Goal: Task Accomplishment & Management: Complete application form

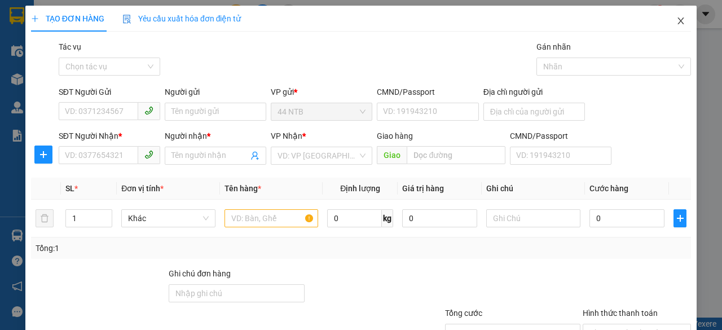
click at [678, 20] on icon "close" at bounding box center [681, 20] width 6 height 7
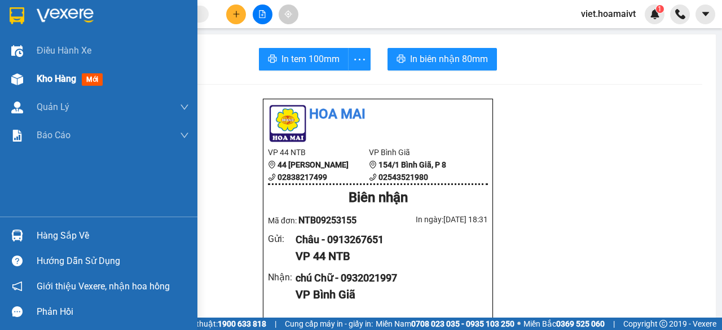
click at [14, 79] on img at bounding box center [17, 79] width 12 height 12
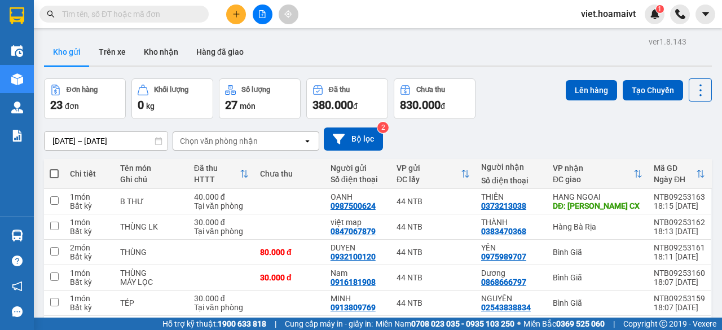
click at [207, 144] on div "Chọn văn phòng nhận" at bounding box center [219, 140] width 78 height 11
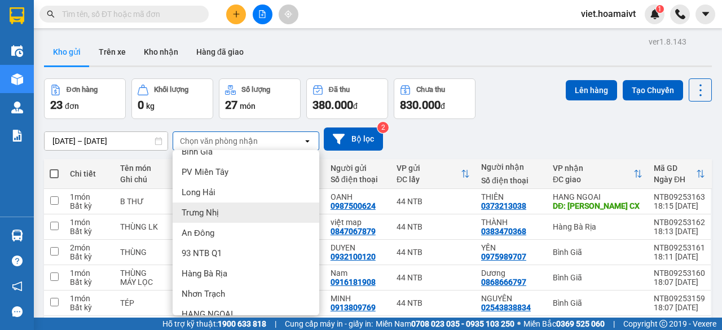
scroll to position [108, 0]
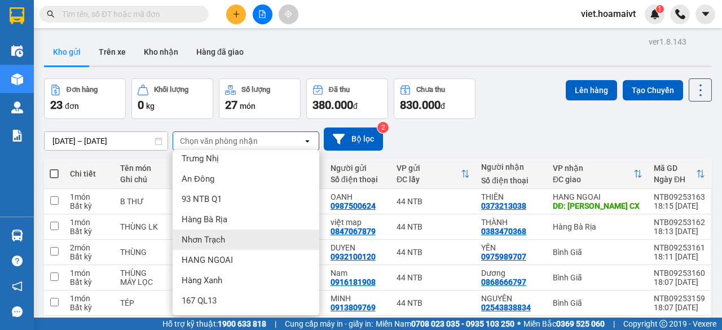
click at [222, 239] on span "Nhơn Trạch" at bounding box center [203, 239] width 43 height 11
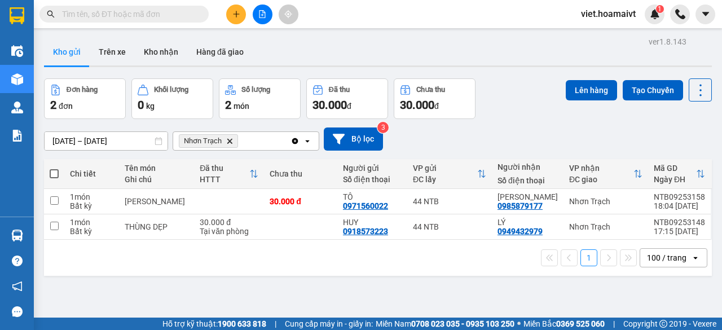
click at [56, 170] on span at bounding box center [54, 173] width 9 height 9
click at [54, 168] on input "checkbox" at bounding box center [54, 168] width 0 height 0
checkbox input "true"
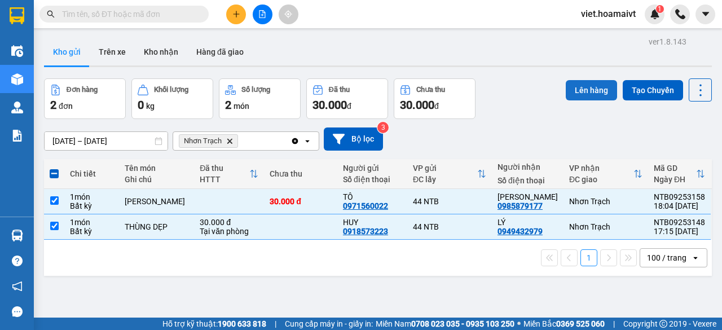
click at [586, 94] on button "Lên hàng" at bounding box center [591, 90] width 51 height 20
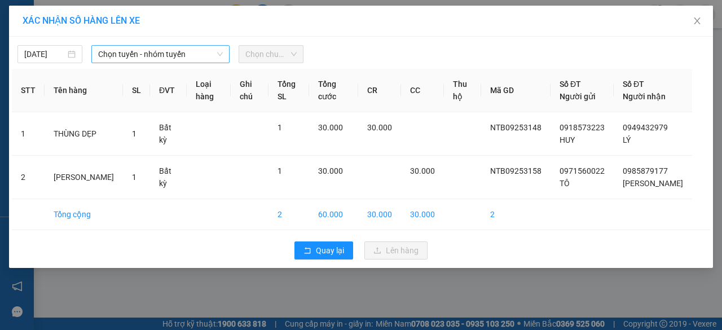
click at [194, 55] on span "Chọn tuyến - nhóm tuyến" at bounding box center [160, 54] width 125 height 17
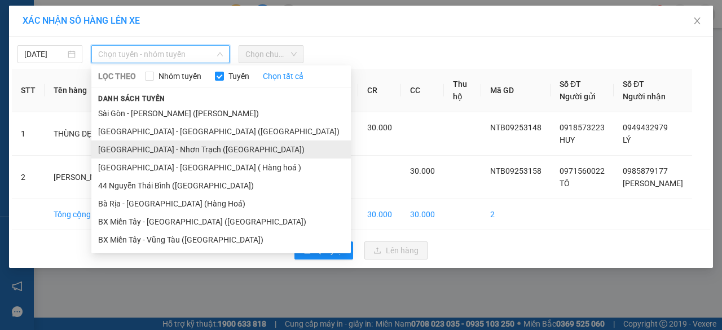
click at [168, 150] on li "[GEOGRAPHIC_DATA] - Nhơn Trạch ([GEOGRAPHIC_DATA])" at bounding box center [221, 149] width 260 height 18
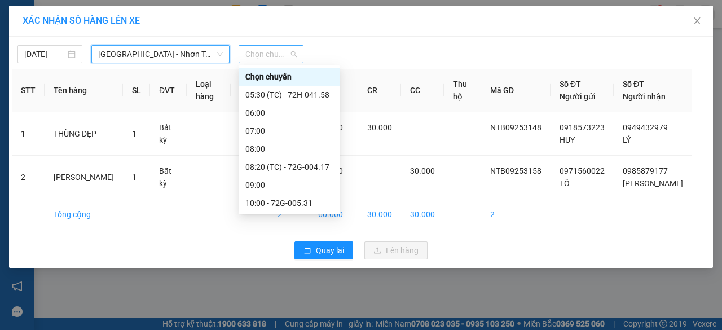
click at [270, 54] on span "Chọn chuyến" at bounding box center [270, 54] width 51 height 17
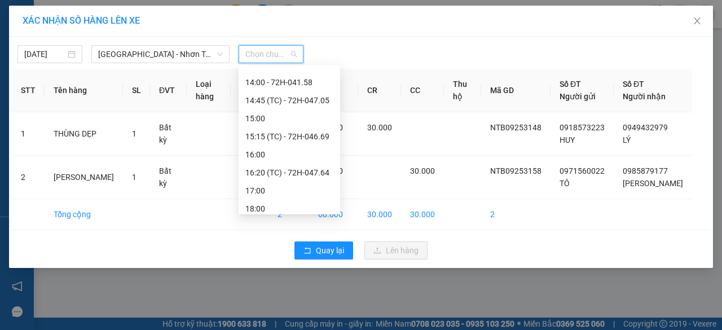
scroll to position [217, 0]
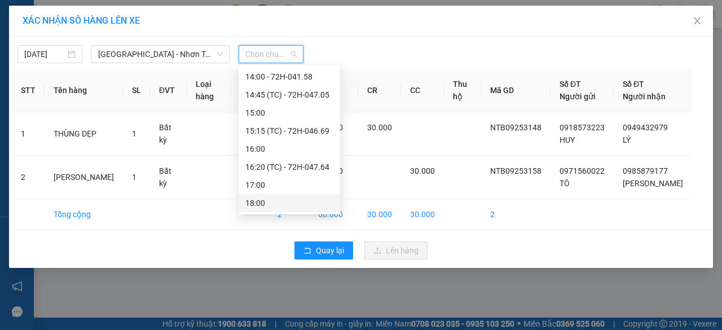
click at [285, 201] on div "18:00" at bounding box center [289, 203] width 88 height 12
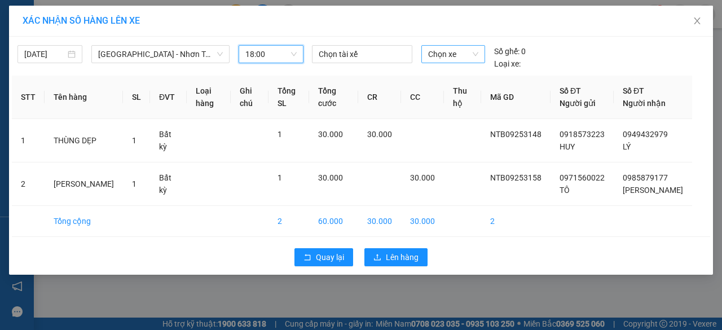
click at [442, 54] on span "Chọn xe" at bounding box center [453, 54] width 50 height 17
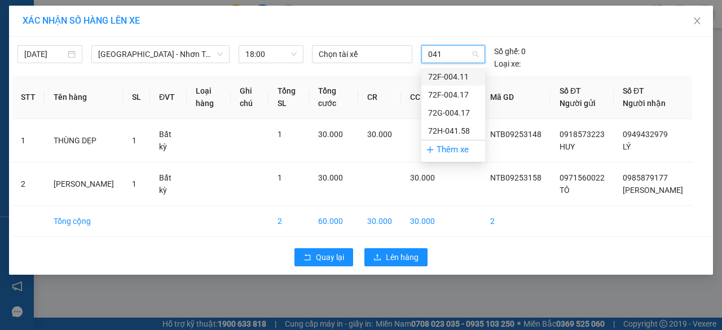
type input "0417"
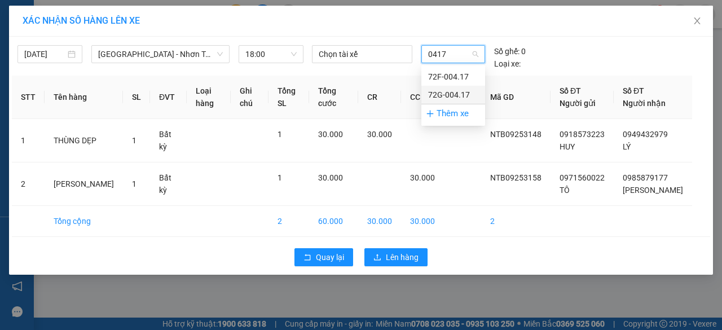
click at [454, 94] on div "72G-004.17" at bounding box center [453, 95] width 50 height 12
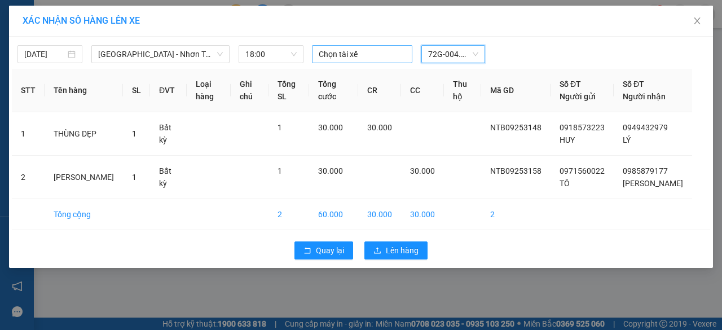
click at [370, 52] on div at bounding box center [362, 54] width 95 height 14
click at [404, 251] on span "Lên hàng" at bounding box center [402, 250] width 33 height 12
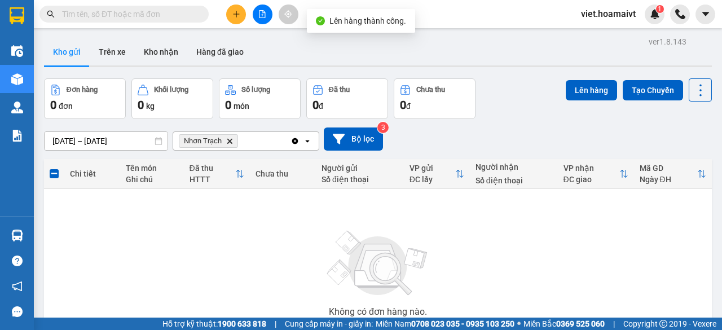
click at [229, 142] on icon "Nhơn Trạch, close by backspace" at bounding box center [229, 140] width 5 height 5
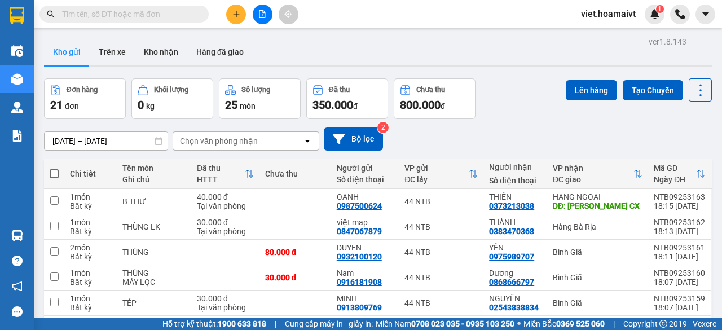
click at [235, 141] on div "Chọn văn phòng nhận" at bounding box center [219, 140] width 78 height 11
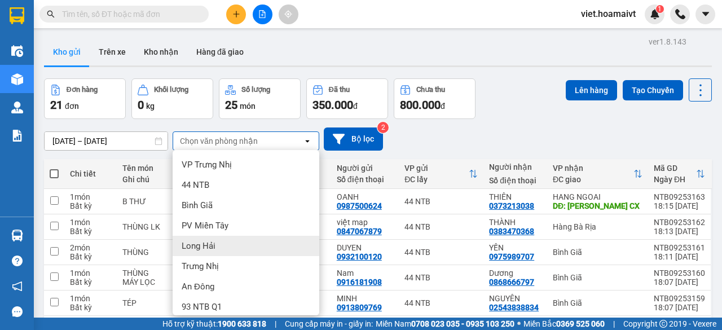
scroll to position [108, 0]
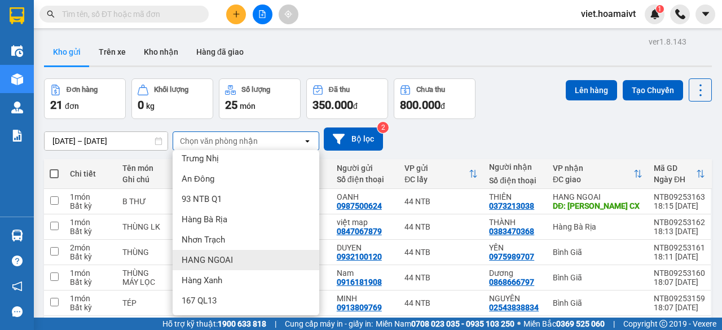
click at [245, 258] on div "HANG NGOAI" at bounding box center [246, 260] width 147 height 20
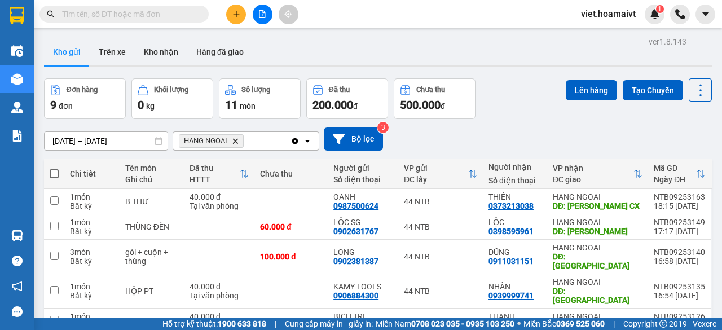
click at [235, 140] on icon "HANG NGOAI, close by backspace" at bounding box center [235, 140] width 5 height 5
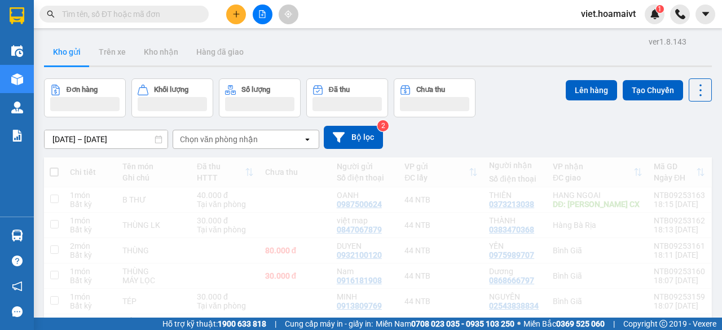
click at [247, 142] on div "Chọn văn phòng nhận" at bounding box center [219, 139] width 78 height 11
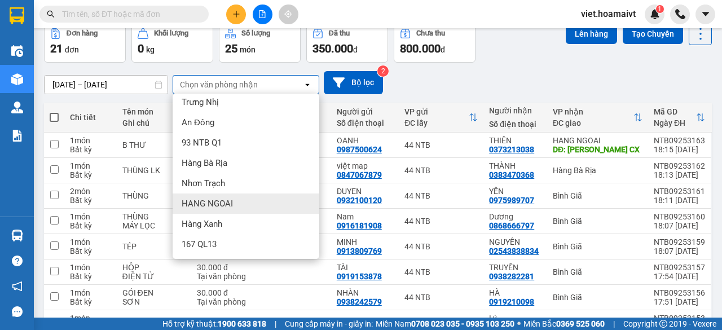
click at [247, 200] on div "HANG NGOAI" at bounding box center [246, 204] width 147 height 20
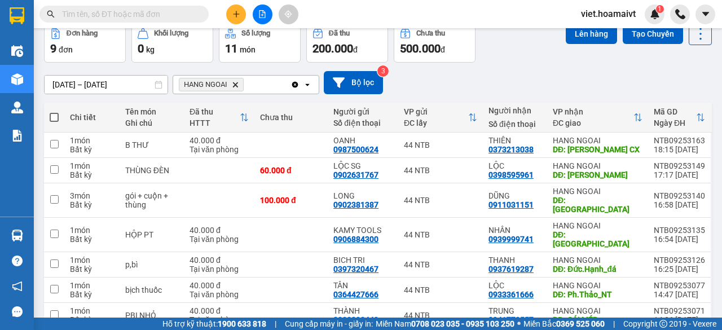
click at [491, 73] on div "[DATE] – [DATE] Press the down arrow key to interact with the calendar and sele…" at bounding box center [378, 82] width 668 height 23
click at [242, 13] on button at bounding box center [236, 15] width 20 height 20
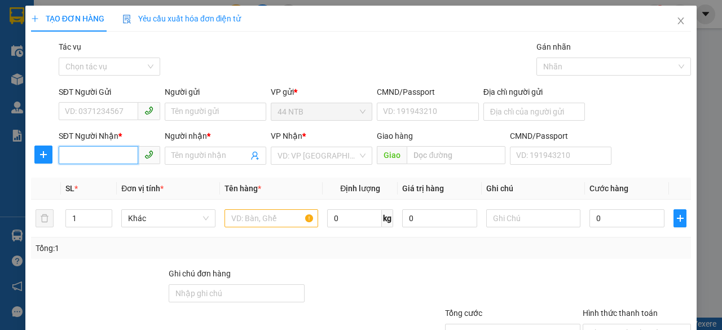
click at [103, 159] on input "SĐT Người Nhận *" at bounding box center [99, 155] width 80 height 18
type input "0964700700"
click at [115, 174] on div "0964700700 - phuong" at bounding box center [108, 178] width 87 height 12
type input "phuong"
type input "0964700700"
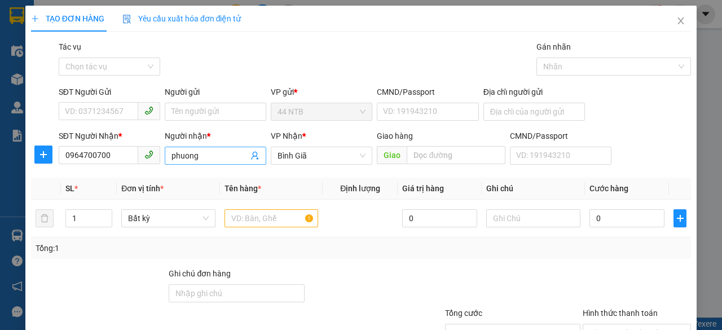
click at [199, 156] on input "phuong" at bounding box center [210, 156] width 77 height 12
type input "p"
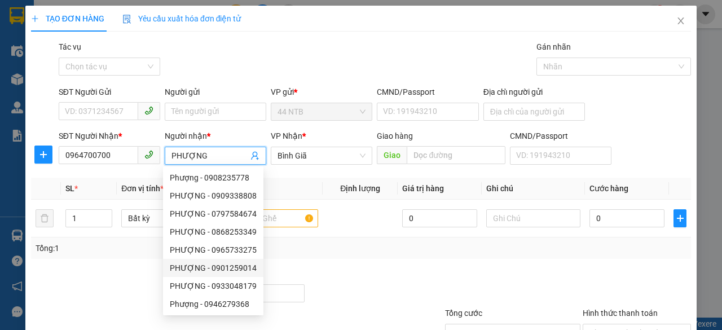
type input "PHƯỢNG"
click at [367, 257] on div "Tổng: 1" at bounding box center [361, 248] width 660 height 21
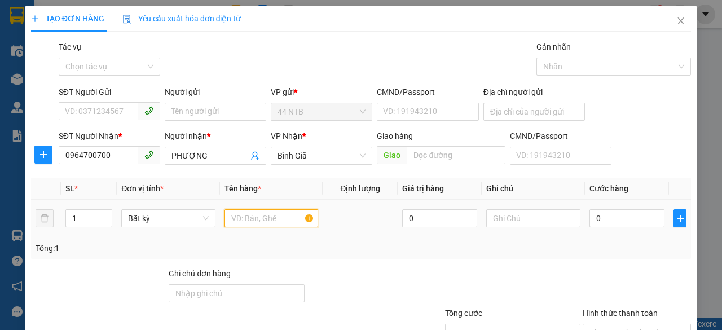
click at [261, 212] on input "text" at bounding box center [272, 218] width 94 height 18
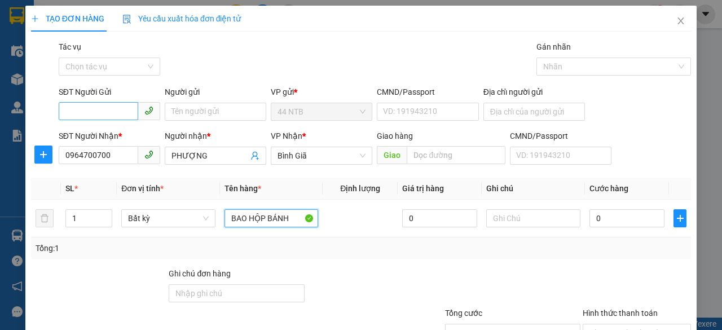
type input "BAO HỘP BÁNH"
click at [111, 107] on input "SĐT Người Gửi" at bounding box center [99, 111] width 80 height 18
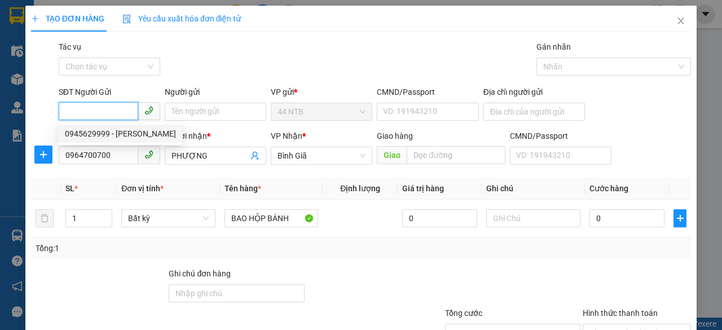
click at [122, 133] on div "0945629999 - [PERSON_NAME]" at bounding box center [120, 134] width 111 height 12
type input "0945629999"
type input "[PERSON_NAME]"
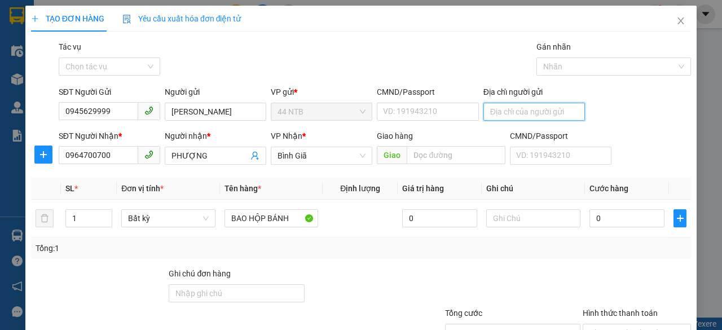
click at [498, 112] on input "Địa chỉ người gửi" at bounding box center [535, 112] width 102 height 18
type input "344 AN [PERSON_NAME] F CHỢ QUÁN [GEOGRAPHIC_DATA]"
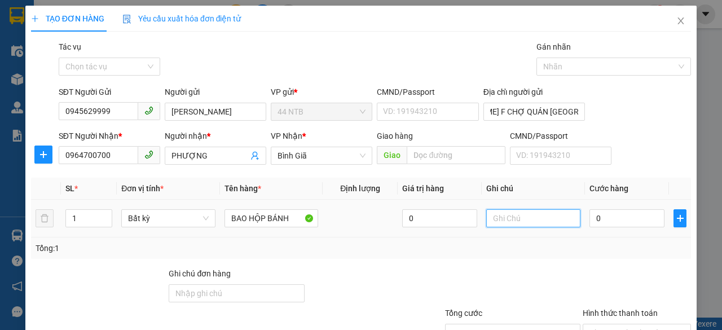
click at [516, 222] on input "text" at bounding box center [533, 218] width 94 height 18
type input "GTN R70"
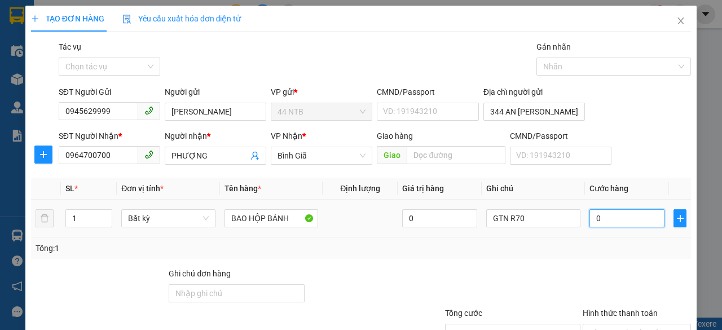
click at [614, 224] on input "0" at bounding box center [627, 218] width 75 height 18
type input "3"
type input "30"
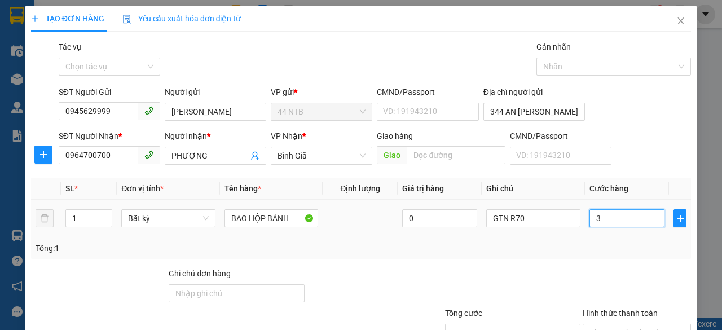
type input "30"
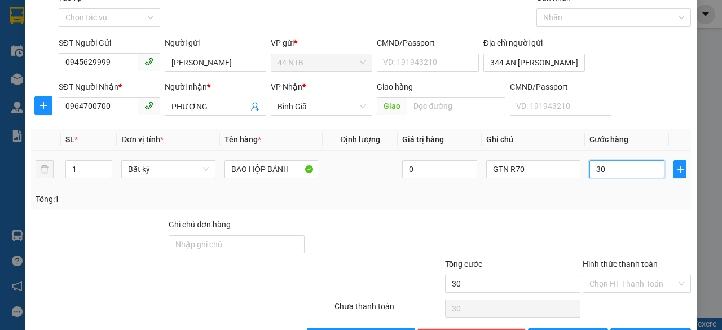
scroll to position [86, 0]
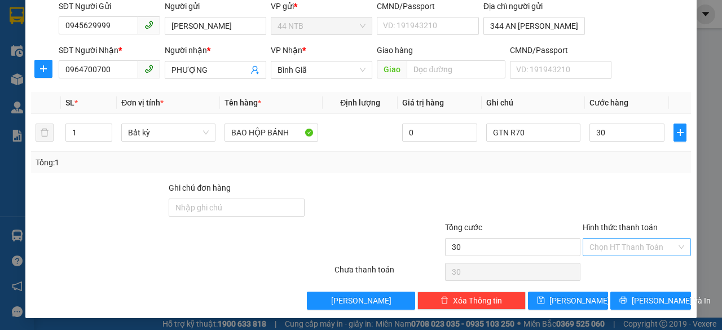
type input "30.000"
click at [629, 240] on input "Hình thức thanh toán" at bounding box center [633, 247] width 87 height 17
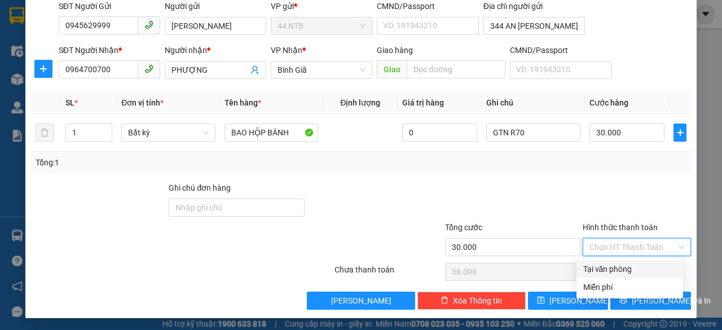
click at [601, 268] on div "Tại văn phòng" at bounding box center [629, 269] width 93 height 12
type input "0"
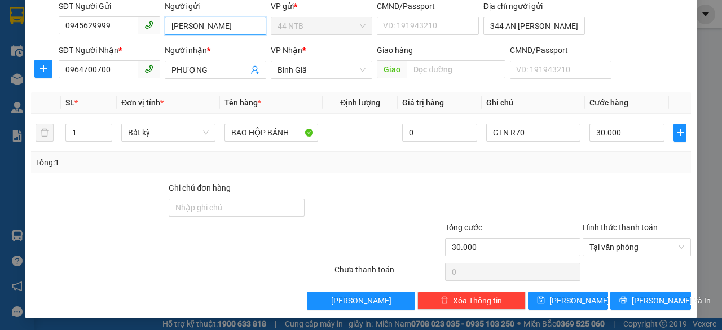
click at [191, 26] on input "[PERSON_NAME]" at bounding box center [216, 26] width 102 height 18
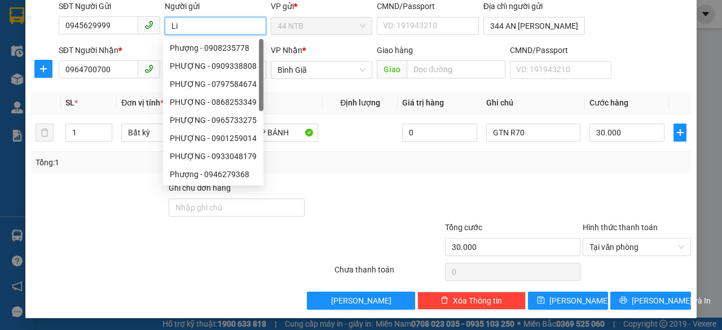
type input "L"
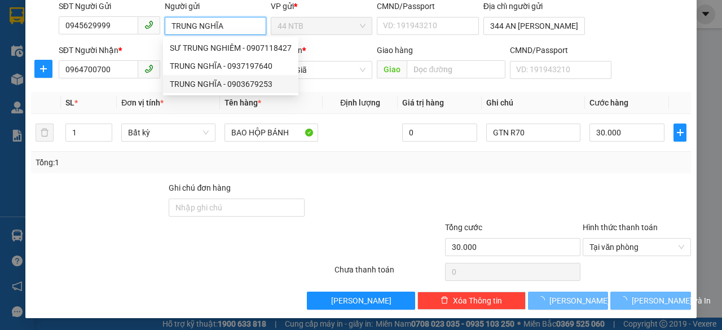
type input "TRUNG NGHĨA"
click at [393, 160] on div "Tổng: 1" at bounding box center [361, 162] width 651 height 12
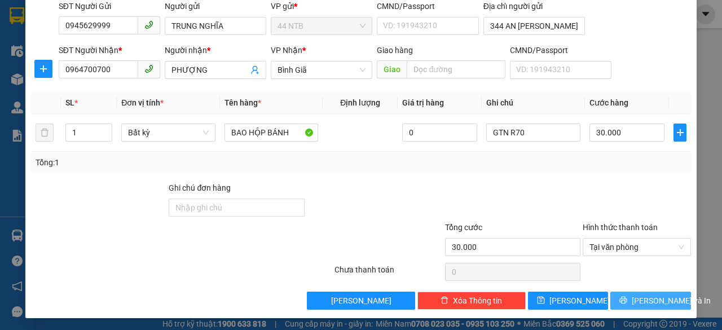
click at [627, 297] on icon "printer" at bounding box center [624, 300] width 8 height 8
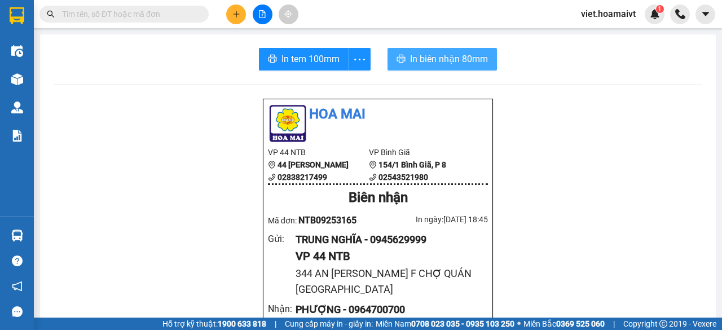
click at [429, 52] on span "In biên nhận 80mm" at bounding box center [449, 59] width 78 height 14
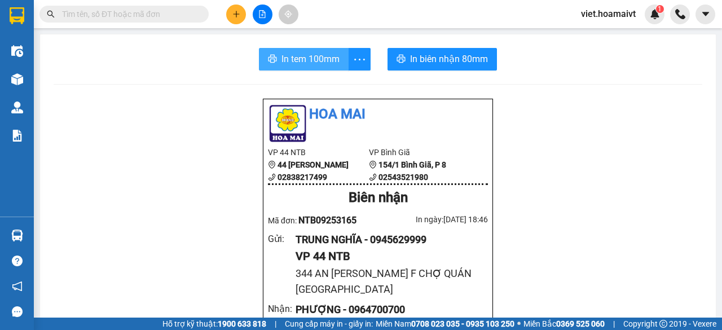
click at [318, 60] on span "In tem 100mm" at bounding box center [311, 59] width 58 height 14
click at [313, 58] on span "In tem 100mm" at bounding box center [311, 59] width 58 height 14
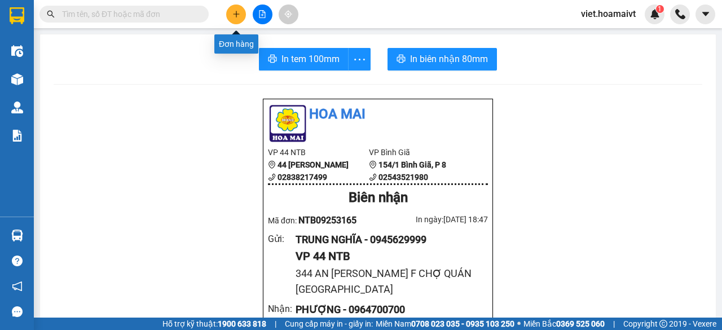
click at [236, 18] on button at bounding box center [236, 15] width 20 height 20
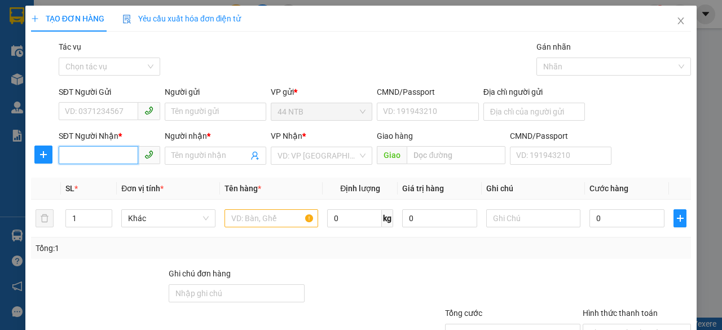
click at [109, 156] on input "SĐT Người Nhận *" at bounding box center [99, 155] width 80 height 18
type input "0899999379"
click at [132, 175] on div "0899999379 - huy đạt" at bounding box center [108, 178] width 87 height 12
type input "huy đạt"
type input "0899999379"
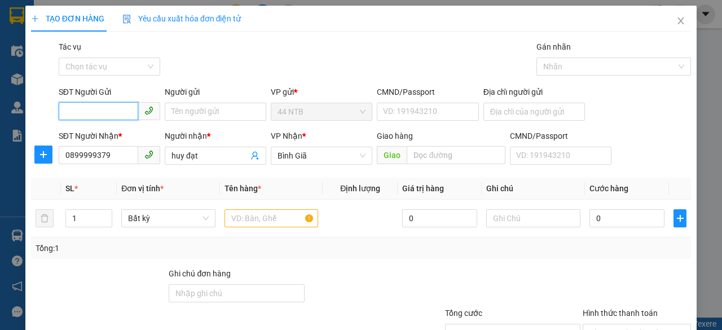
click at [116, 106] on input "SĐT Người Gửi" at bounding box center [99, 111] width 80 height 18
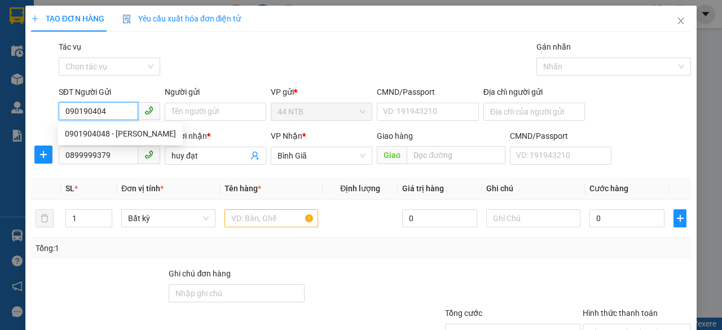
type input "0901904048"
click at [118, 134] on div "0901904048 - [PERSON_NAME]" at bounding box center [120, 134] width 111 height 12
type input "[PERSON_NAME]"
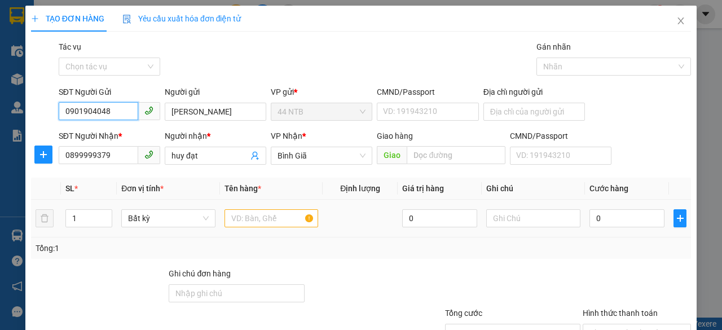
type input "0901904048"
click at [272, 224] on input "text" at bounding box center [272, 218] width 94 height 18
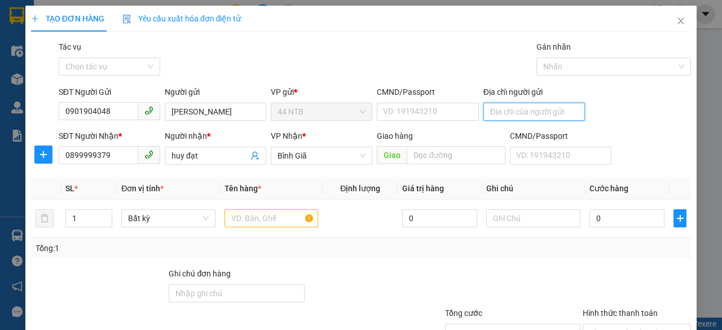
click at [484, 109] on input "Địa chỉ người gửi" at bounding box center [535, 112] width 102 height 18
type input "659 F PHƯỚC LONG B Q THỦ ĐỨC TP HCM"
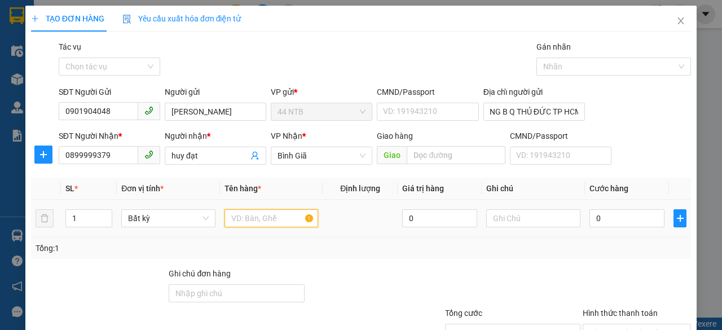
click at [255, 216] on input "text" at bounding box center [272, 218] width 94 height 18
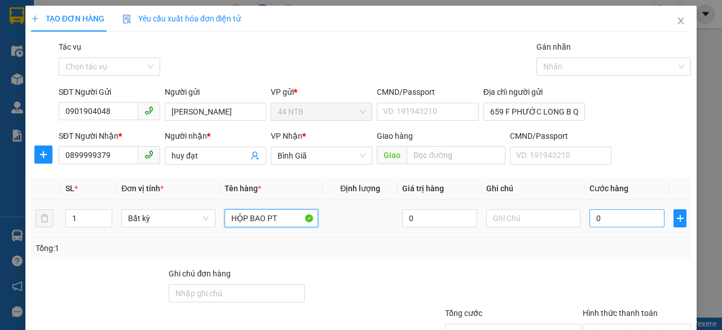
type input "HỘP BAO PT"
click at [602, 217] on input "0" at bounding box center [627, 218] width 75 height 18
type input "3"
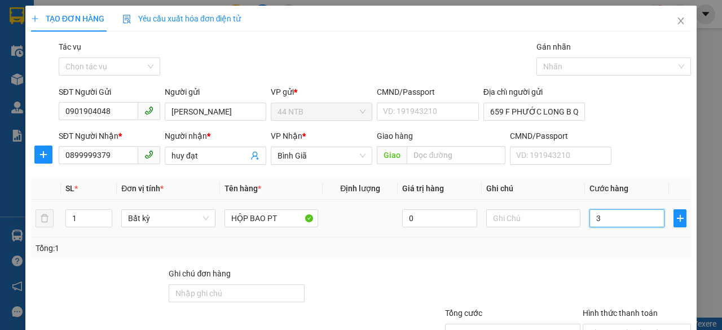
type input "30"
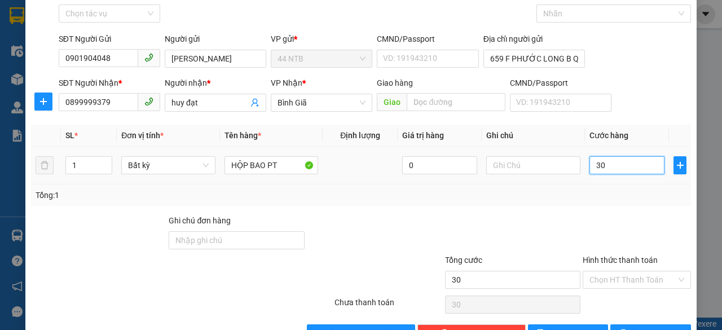
scroll to position [86, 0]
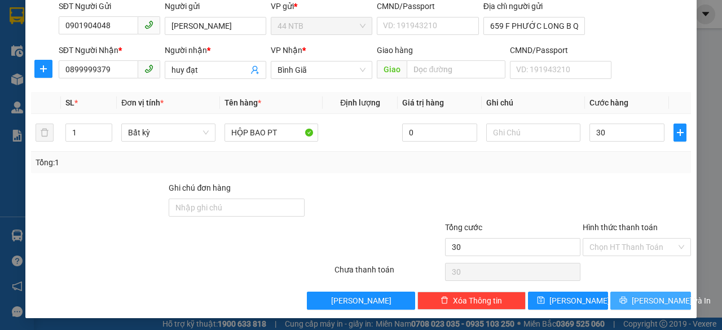
type input "30.000"
click at [624, 300] on icon "printer" at bounding box center [623, 300] width 7 height 7
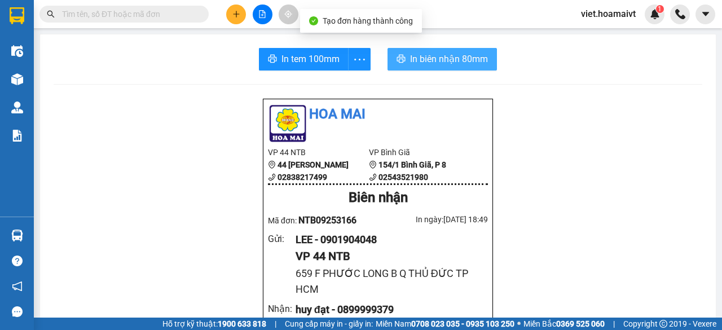
click at [404, 64] on button "In biên nhận 80mm" at bounding box center [442, 59] width 109 height 23
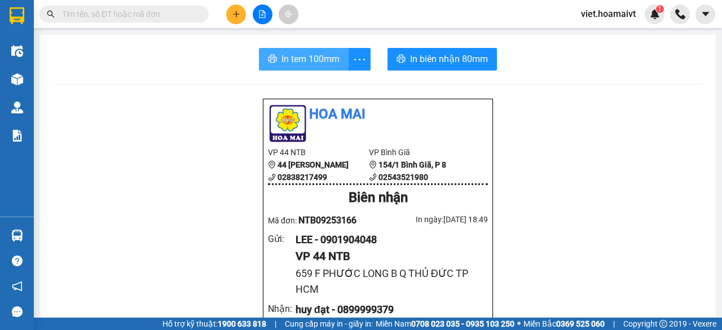
click at [291, 54] on span "In tem 100mm" at bounding box center [311, 59] width 58 height 14
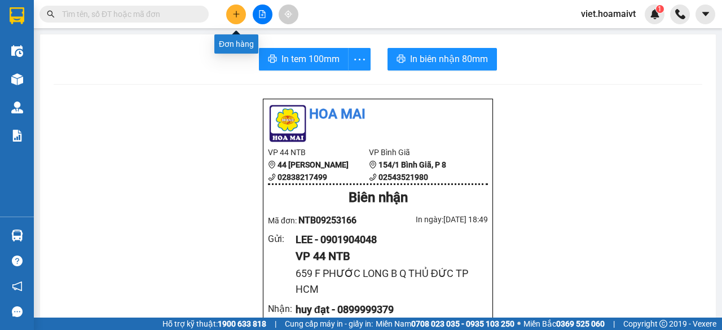
click at [235, 18] on button at bounding box center [236, 15] width 20 height 20
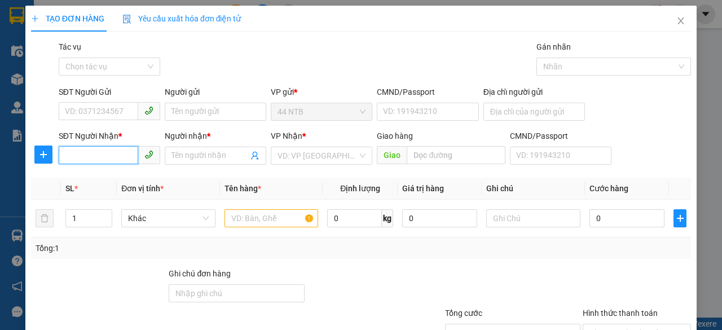
click at [117, 159] on input "SĐT Người Nhận *" at bounding box center [99, 155] width 80 height 18
type input "0397868788"
click at [115, 177] on div "0397868788 - TÚ" at bounding box center [108, 178] width 87 height 12
type input "31 CỬU LONG"
type input "TÚ"
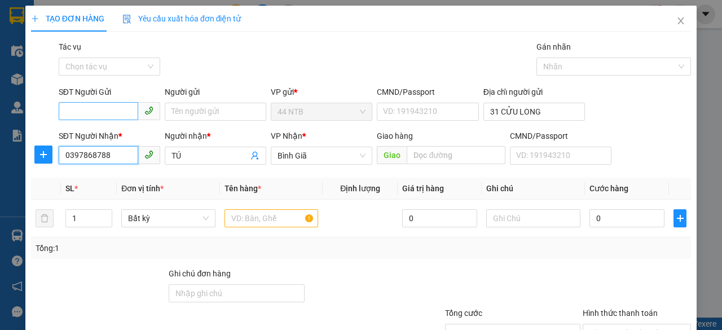
type input "0397868788"
click at [128, 113] on input "SĐT Người Gửi" at bounding box center [99, 111] width 80 height 18
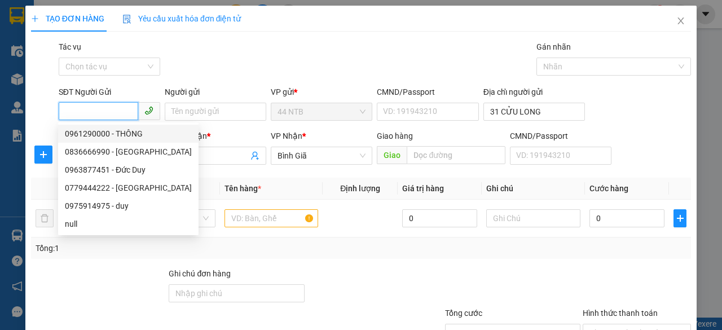
click at [114, 133] on div "0961290000 - THÔNG" at bounding box center [128, 134] width 127 height 12
type input "0961290000"
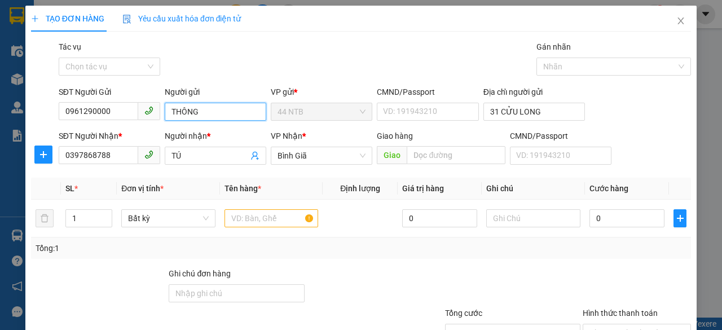
click at [203, 113] on input "THÔNG" at bounding box center [216, 112] width 102 height 18
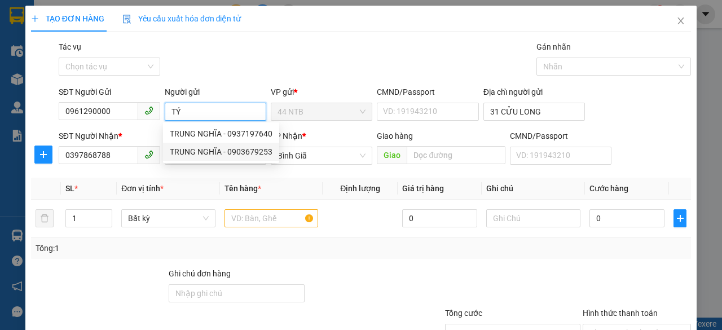
type input "TÝ"
click at [388, 271] on div at bounding box center [375, 286] width 138 height 39
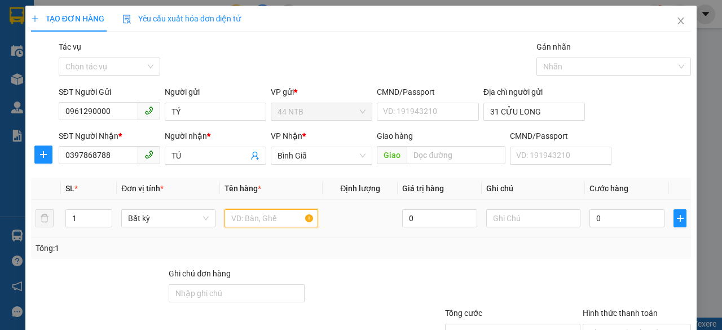
click at [271, 219] on input "text" at bounding box center [272, 218] width 94 height 18
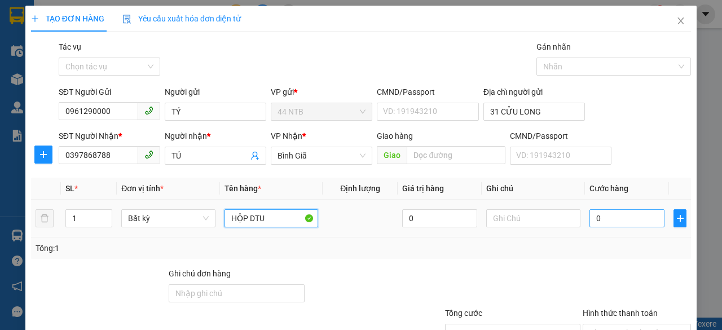
type input "HỘP DTU"
click at [594, 219] on input "0" at bounding box center [627, 218] width 75 height 18
type input "3"
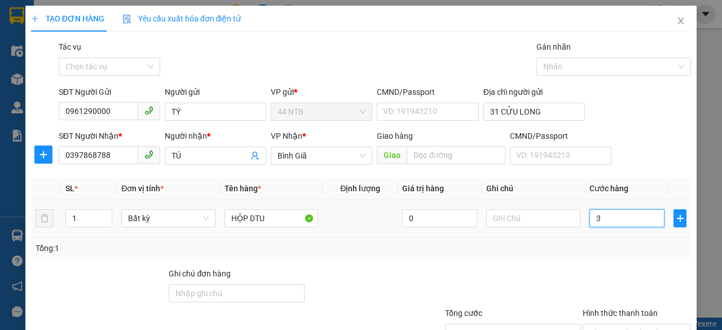
type input "30"
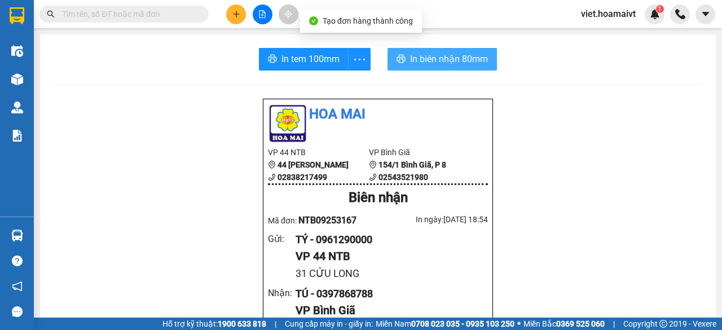
click at [421, 58] on span "In biên nhận 80mm" at bounding box center [449, 59] width 78 height 14
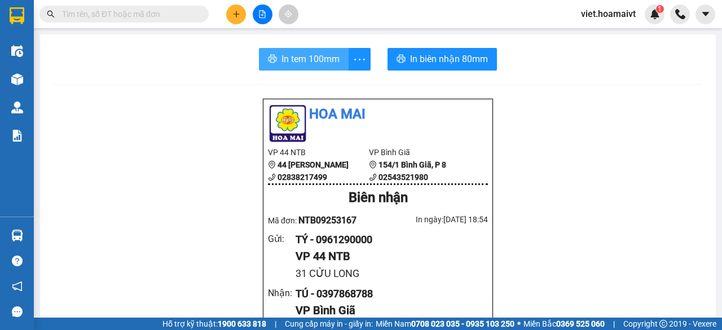
click at [306, 63] on span "In tem 100mm" at bounding box center [311, 59] width 58 height 14
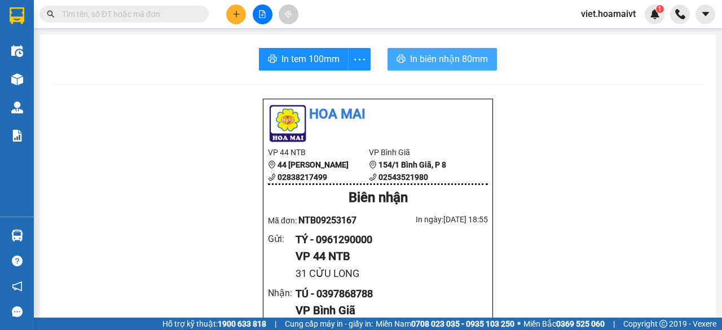
drag, startPoint x: 454, startPoint y: 59, endPoint x: 521, endPoint y: 123, distance: 93.0
click at [454, 59] on span "In biên nhận 80mm" at bounding box center [449, 59] width 78 height 14
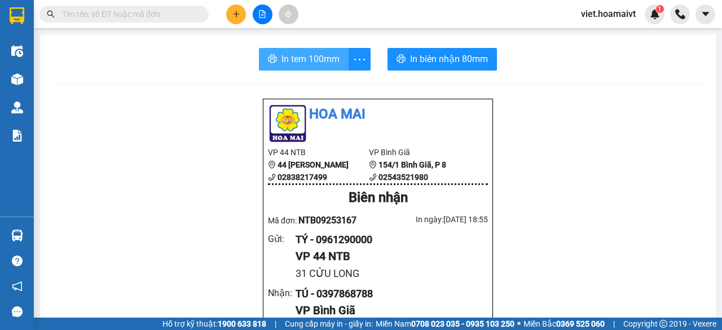
click at [311, 51] on button "In tem 100mm" at bounding box center [304, 59] width 90 height 23
click at [318, 65] on span "In tem 100mm" at bounding box center [311, 59] width 58 height 14
click at [237, 15] on icon "plus" at bounding box center [236, 14] width 8 height 8
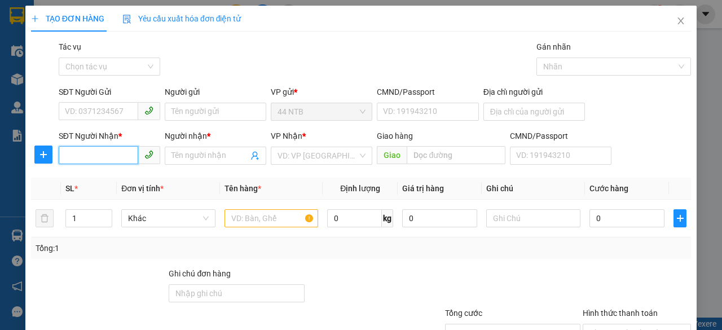
click at [125, 159] on input "SĐT Người Nhận *" at bounding box center [99, 155] width 80 height 18
type input "0975886272"
click at [113, 177] on div "0975886272 - PHƯỢNG" at bounding box center [108, 178] width 87 height 12
type input "PHƯỢNG"
type input "0975886272"
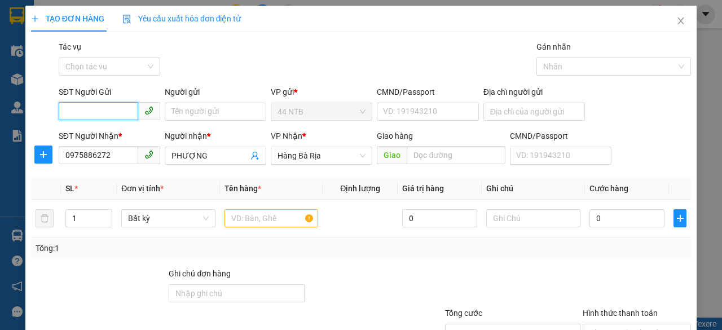
click at [115, 113] on input "SĐT Người Gửi" at bounding box center [99, 111] width 80 height 18
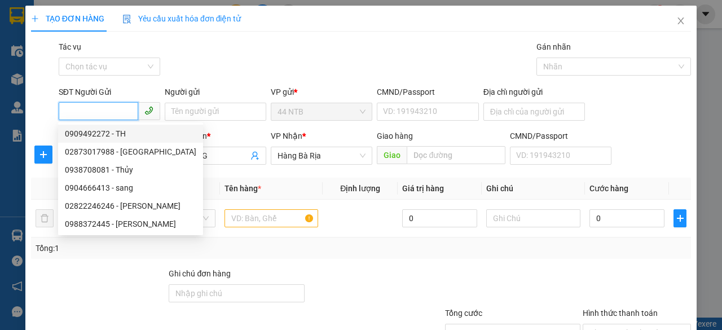
click at [99, 112] on input "SĐT Người Gửi" at bounding box center [99, 111] width 80 height 18
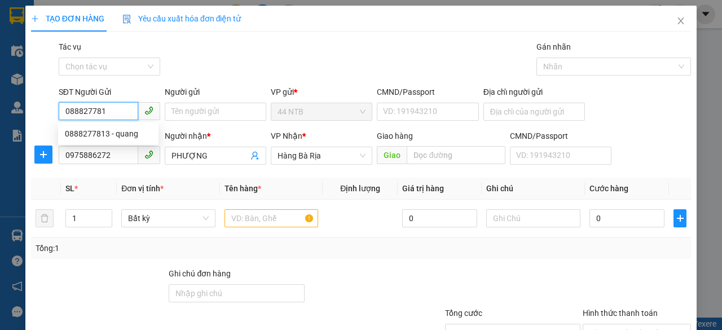
type input "0888277813"
click at [108, 131] on div "0888277813 - quang" at bounding box center [108, 134] width 87 height 12
type input "quang"
type input "47/4 [PERSON_NAME],[PERSON_NAME] nhì"
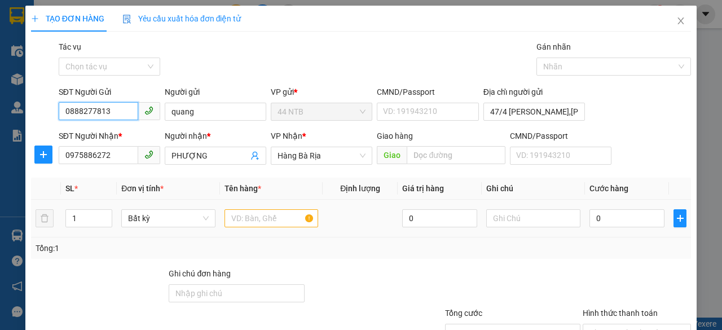
type input "0888277813"
click at [288, 219] on input "text" at bounding box center [272, 218] width 94 height 18
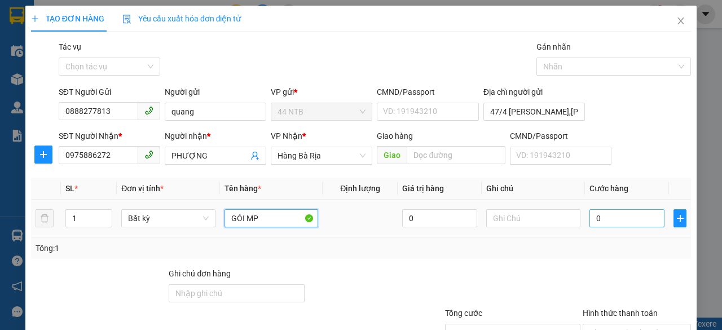
type input "GÓI MP"
click at [614, 222] on input "0" at bounding box center [627, 218] width 75 height 18
type input "3"
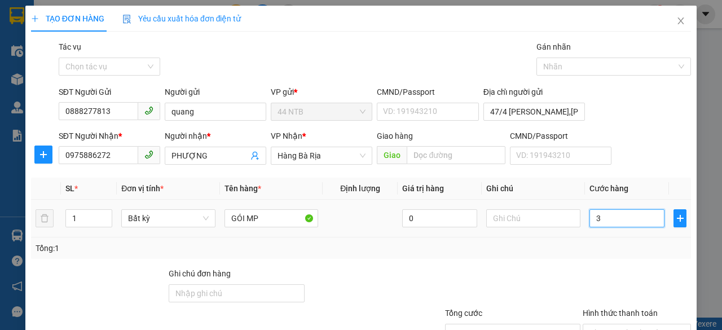
type input "30"
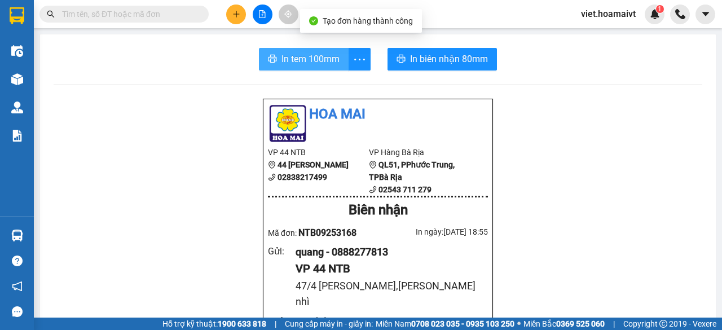
click at [321, 58] on span "In tem 100mm" at bounding box center [311, 59] width 58 height 14
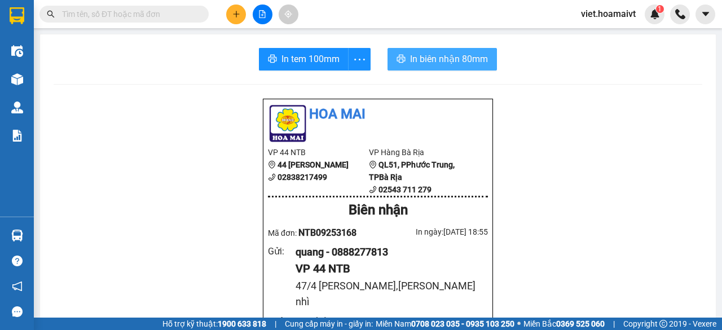
click at [435, 62] on span "In biên nhận 80mm" at bounding box center [449, 59] width 78 height 14
click at [237, 15] on icon "plus" at bounding box center [236, 14] width 8 height 8
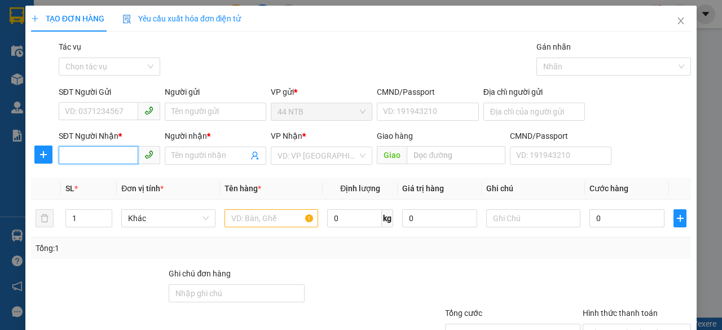
click at [127, 159] on input "SĐT Người Nhận *" at bounding box center [99, 155] width 80 height 18
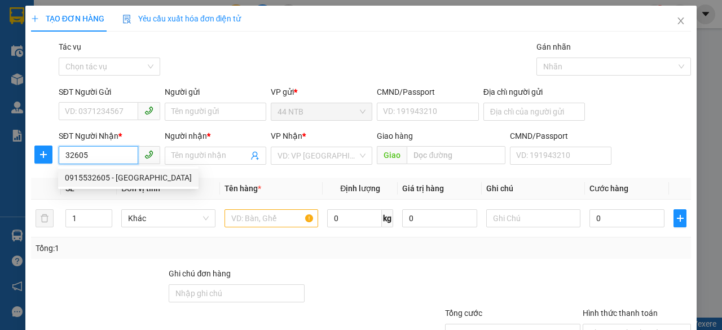
click at [125, 180] on div "0915532605 - [GEOGRAPHIC_DATA]" at bounding box center [128, 178] width 127 height 12
type input "0915532605"
type input "ĐỨC"
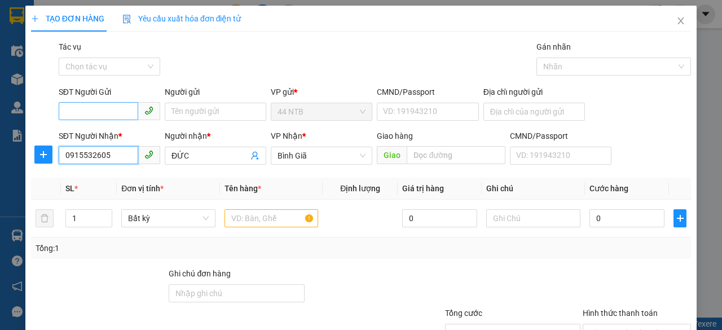
type input "0915532605"
click at [116, 107] on input "SĐT Người Gửi" at bounding box center [99, 111] width 80 height 18
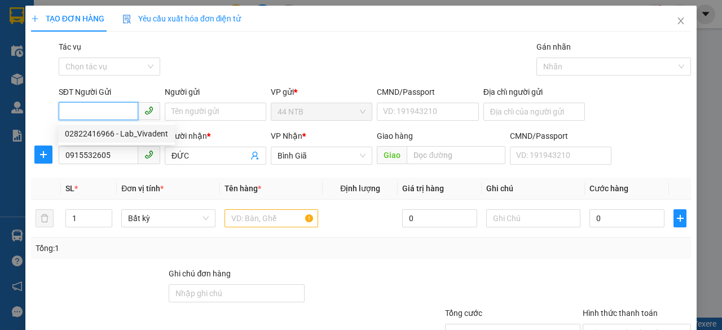
click at [138, 137] on div "02822416966 - Lab_Vivadent" at bounding box center [116, 134] width 103 height 12
type input "02822416966"
type input "Lab_Vivadent"
type input "079065027654"
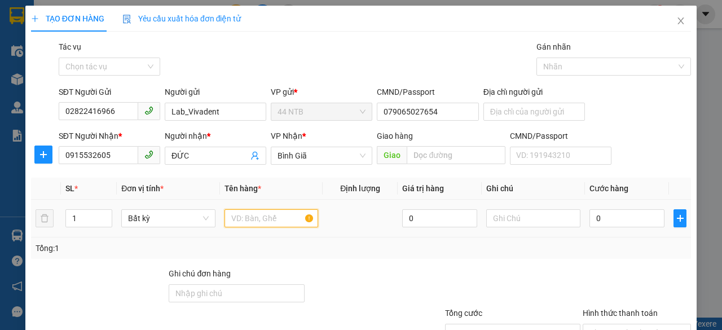
click at [254, 218] on input "text" at bounding box center [272, 218] width 94 height 18
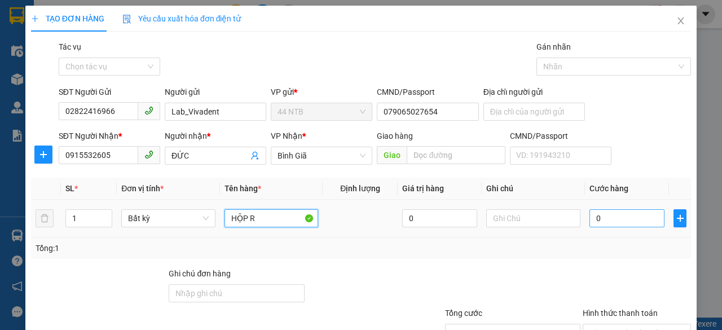
type input "HỘP R"
click at [595, 219] on input "0" at bounding box center [627, 218] width 75 height 18
type input "3"
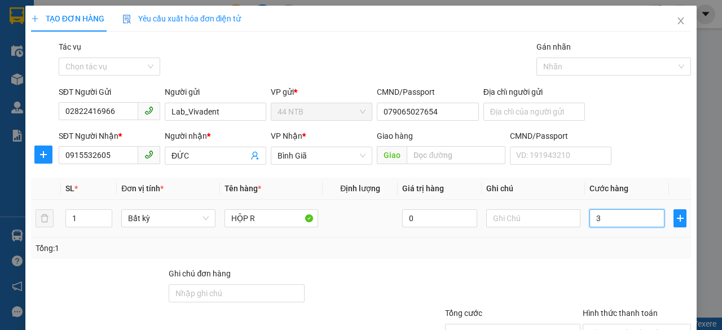
type input "30"
type input "30.000"
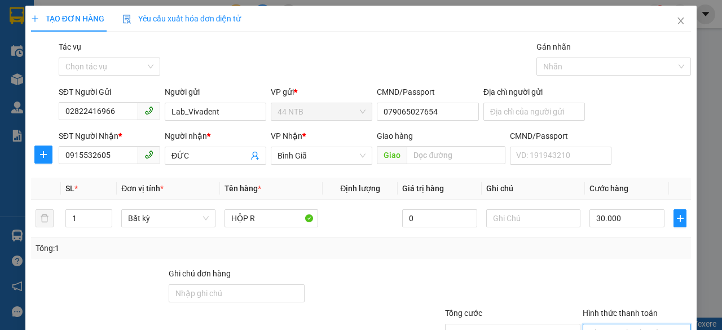
click at [606, 324] on input "Hình thức thanh toán" at bounding box center [633, 332] width 87 height 17
type input "0"
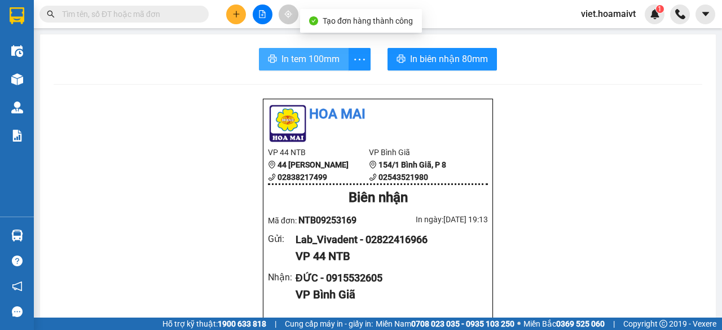
click at [292, 58] on span "In tem 100mm" at bounding box center [311, 59] width 58 height 14
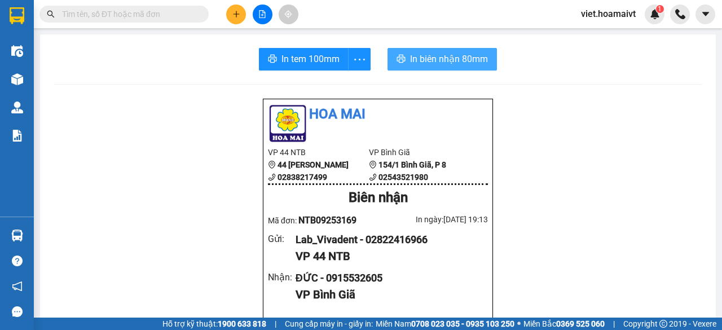
click at [423, 54] on span "In biên nhận 80mm" at bounding box center [449, 59] width 78 height 14
click at [232, 11] on icon "plus" at bounding box center [236, 14] width 8 height 8
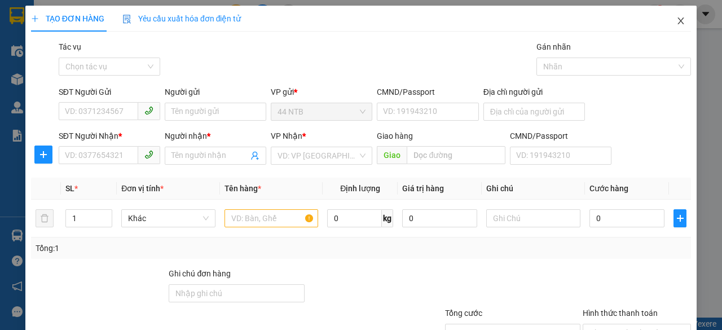
click at [676, 21] on icon "close" at bounding box center [680, 20] width 9 height 9
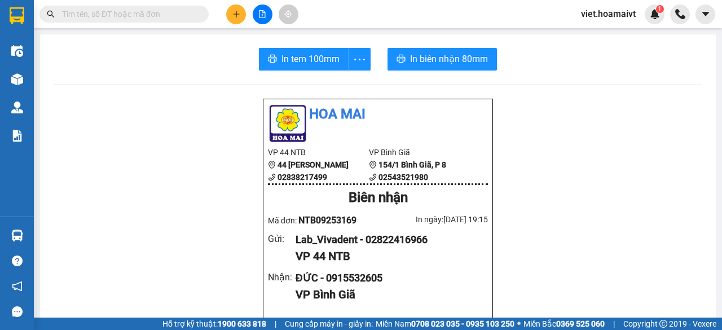
click at [173, 14] on input "text" at bounding box center [128, 14] width 133 height 12
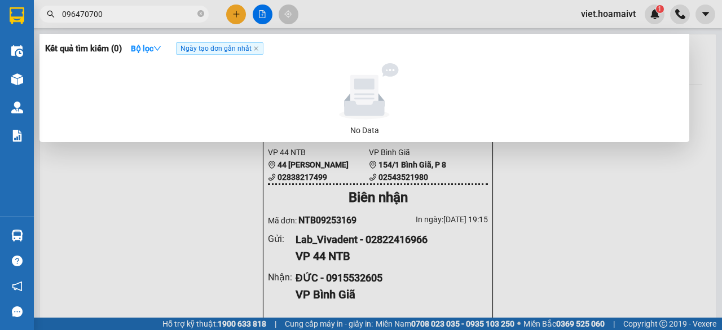
click at [89, 15] on input "096470700" at bounding box center [128, 14] width 133 height 12
type input "0964700700"
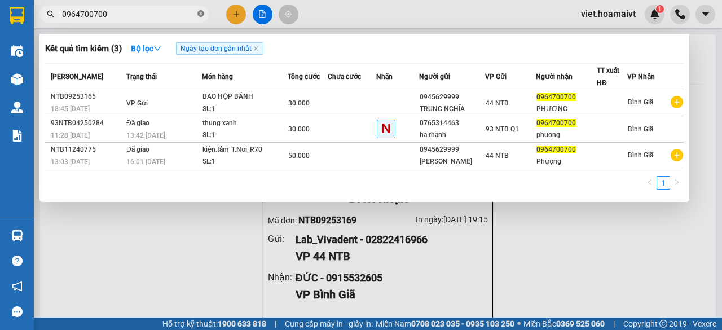
click at [203, 13] on icon "close-circle" at bounding box center [200, 13] width 7 height 7
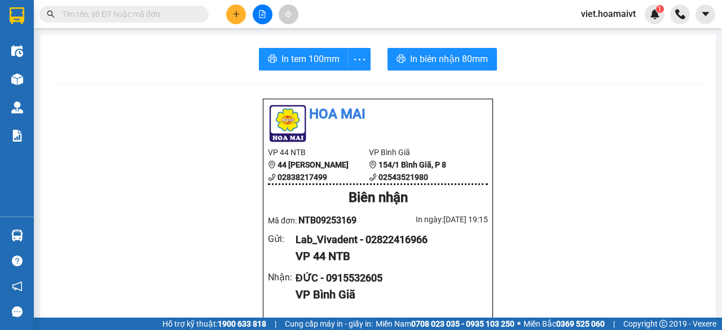
click at [237, 8] on button at bounding box center [236, 15] width 20 height 20
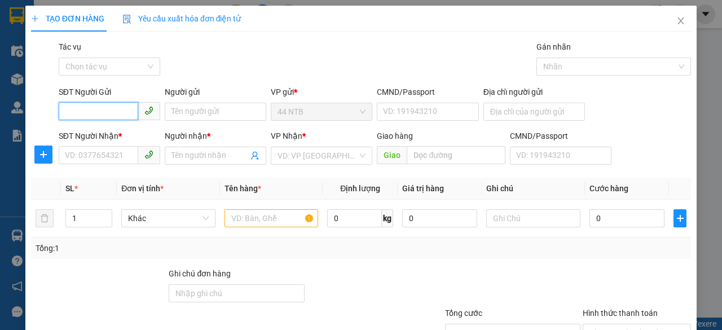
click at [115, 115] on input "SĐT Người Gửi" at bounding box center [99, 111] width 80 height 18
type input "0909665136"
click at [127, 134] on div "0909665136 - HOA" at bounding box center [108, 134] width 87 height 12
type input "HOA"
type input "079173031937"
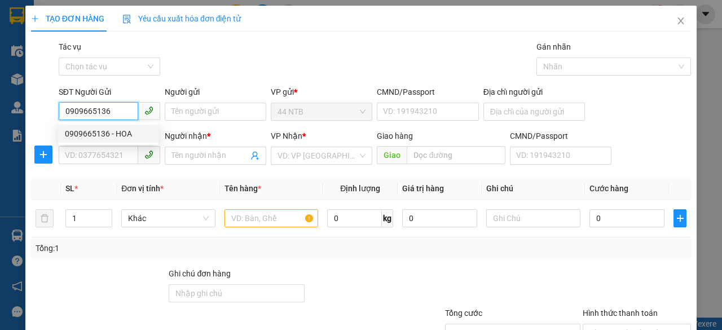
type input "0909590916"
type input "Hiền"
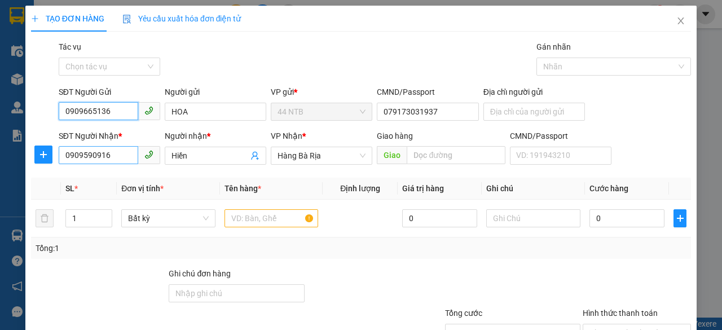
type input "0909665136"
click at [128, 156] on input "0909590916" at bounding box center [99, 155] width 80 height 18
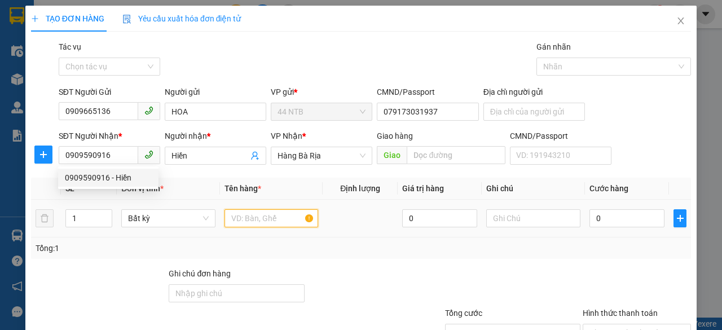
click at [245, 222] on input "text" at bounding box center [272, 218] width 94 height 18
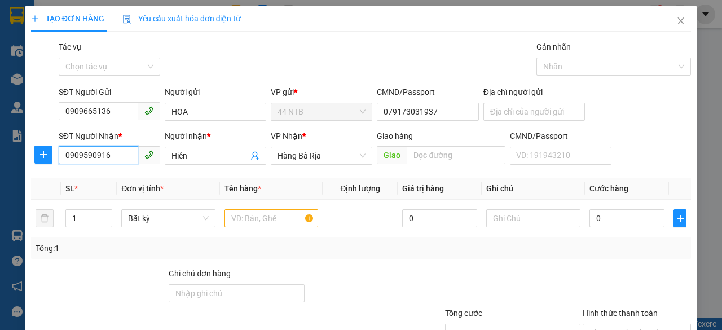
click at [125, 157] on input "0909590916" at bounding box center [99, 155] width 80 height 18
type input "0"
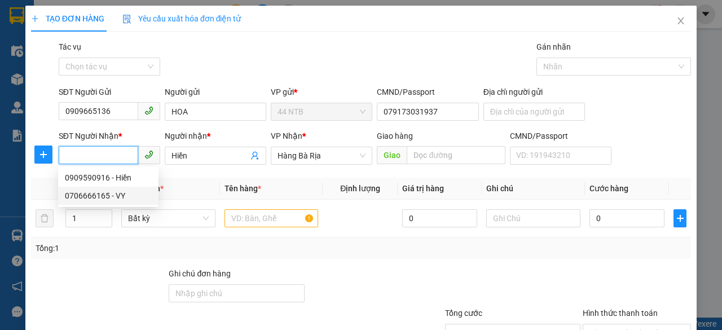
click at [112, 200] on div "0706666165 - VY" at bounding box center [108, 196] width 87 height 12
type input "0706666165"
type input "VY"
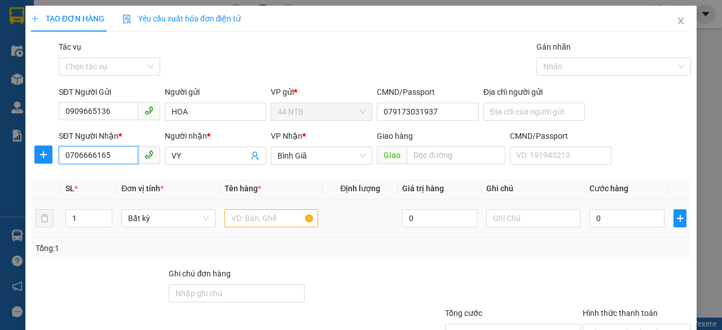
type input "0706666165"
click at [265, 221] on input "text" at bounding box center [272, 218] width 94 height 18
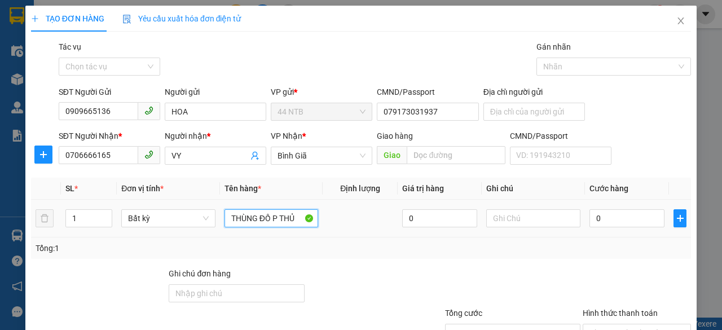
type input "THÙNG ĐỒ P THỦY"
click at [627, 223] on input "0" at bounding box center [627, 218] width 75 height 18
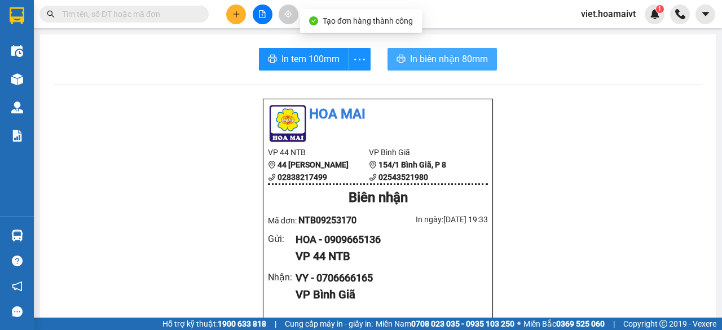
click at [433, 61] on span "In biên nhận 80mm" at bounding box center [449, 59] width 78 height 14
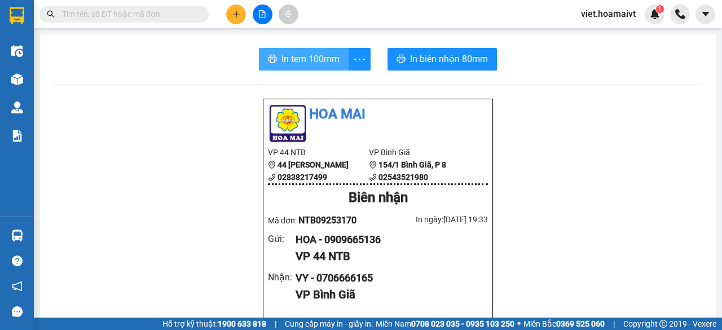
click at [298, 52] on span "In tem 100mm" at bounding box center [311, 59] width 58 height 14
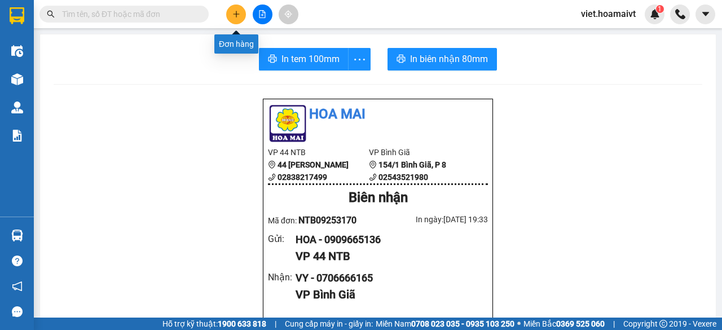
click at [239, 15] on icon "plus" at bounding box center [236, 14] width 8 height 8
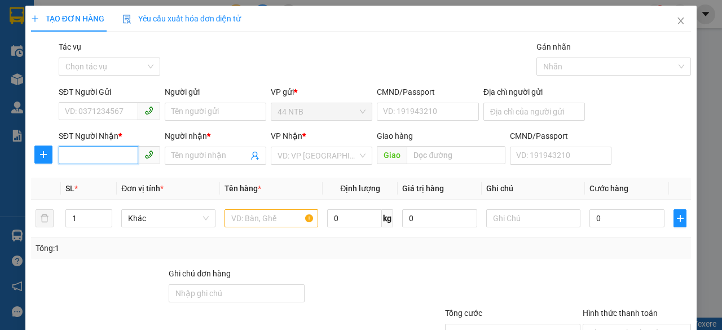
click at [128, 161] on input "SĐT Người Nhận *" at bounding box center [99, 155] width 80 height 18
type input "0918888165"
click at [124, 175] on div "0918888165 - dao" at bounding box center [108, 178] width 87 height 12
type input "dao"
type input "0918888165"
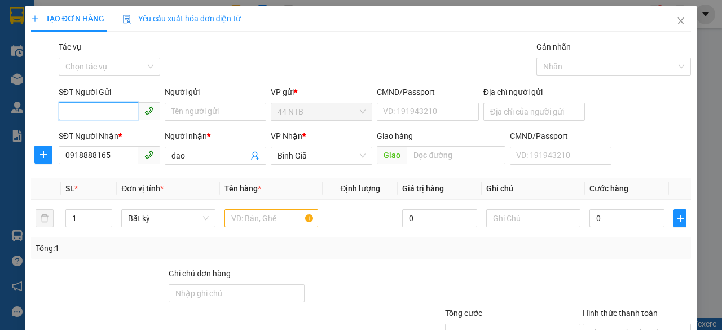
click at [94, 108] on input "SĐT Người Gửi" at bounding box center [99, 111] width 80 height 18
type input "0906954203"
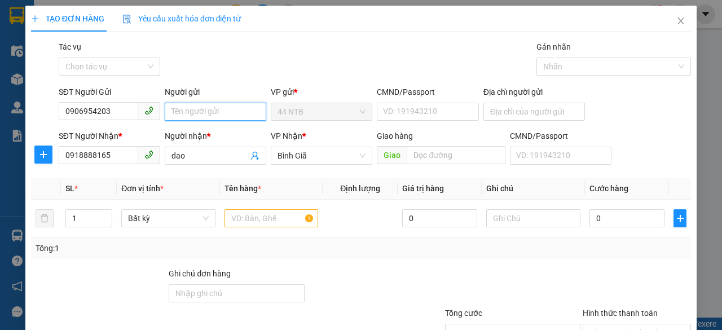
click at [173, 115] on input "Người gửi" at bounding box center [216, 112] width 102 height 18
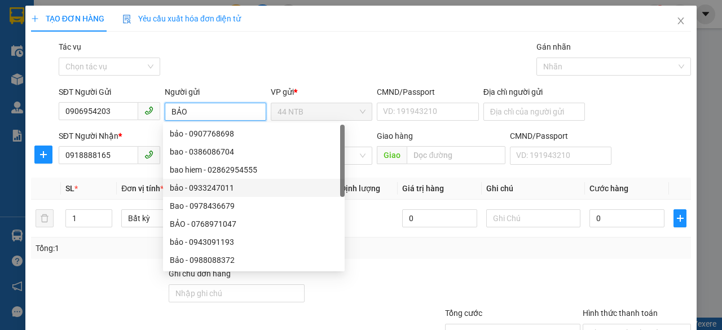
type input "BẢO"
click at [358, 256] on div "Tổng: 1" at bounding box center [361, 248] width 660 height 21
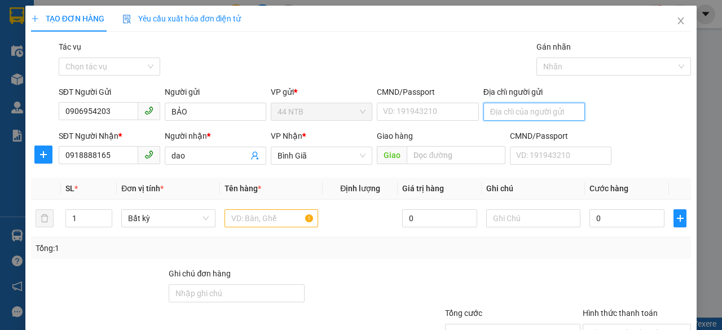
click at [486, 111] on input "Địa chỉ người gửi" at bounding box center [535, 112] width 102 height 18
type input "313/7 [PERSON_NAME] Q GV TP HCM"
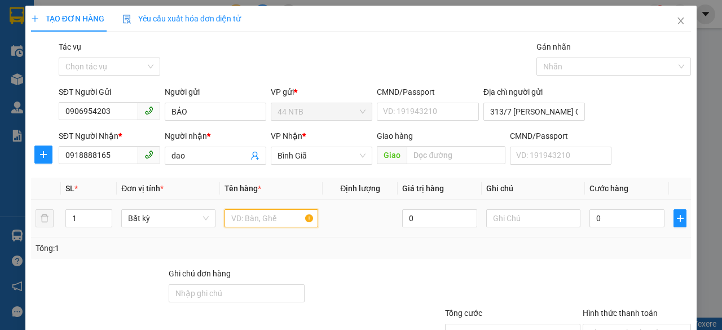
click at [270, 217] on input "text" at bounding box center [272, 218] width 94 height 18
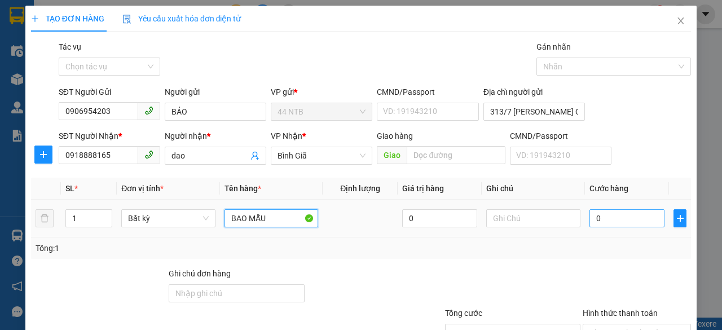
type input "BAO MẪU"
click at [615, 218] on input "0" at bounding box center [627, 218] width 75 height 18
type input "3"
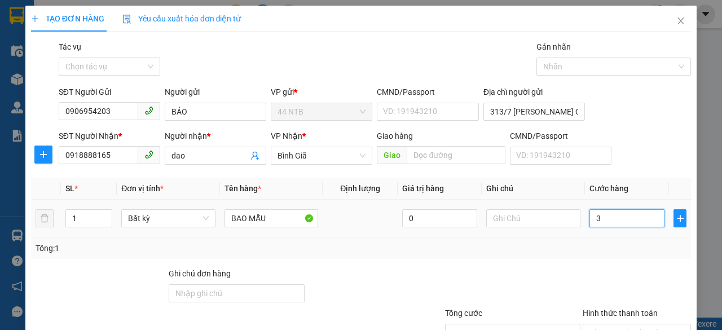
type input "30"
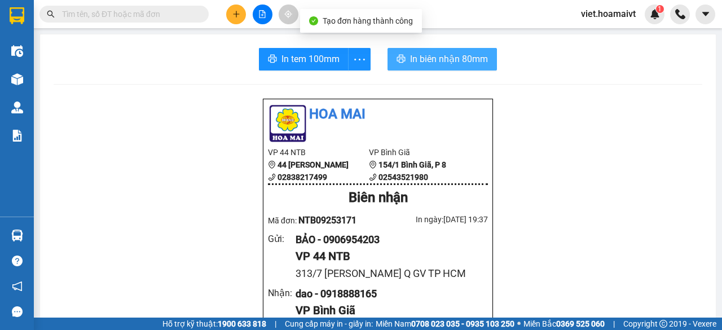
click at [430, 55] on span "In biên nhận 80mm" at bounding box center [449, 59] width 78 height 14
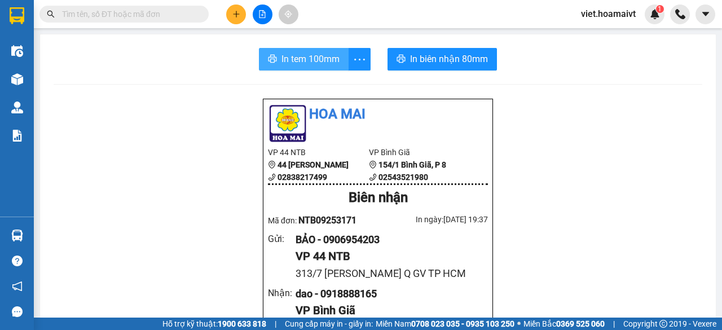
click at [319, 58] on span "In tem 100mm" at bounding box center [311, 59] width 58 height 14
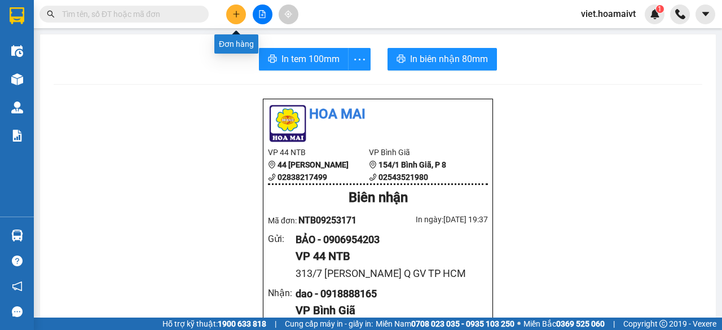
click at [240, 11] on icon "plus" at bounding box center [236, 14] width 8 height 8
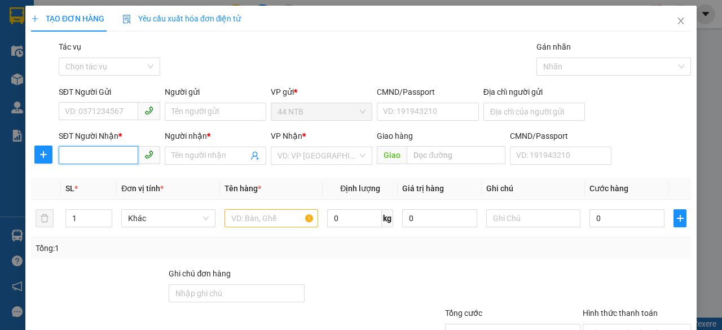
click at [113, 157] on input "SĐT Người Nhận *" at bounding box center [99, 155] width 80 height 18
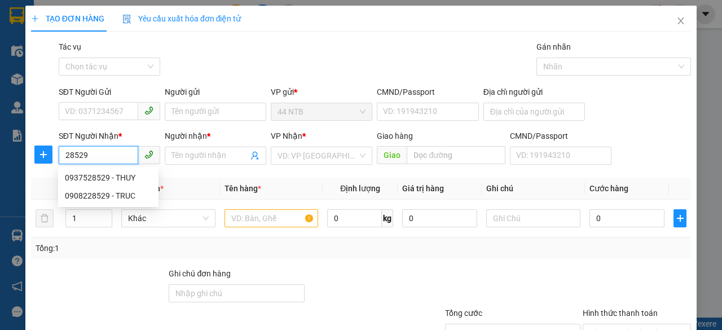
click at [63, 156] on input "28529" at bounding box center [99, 155] width 80 height 18
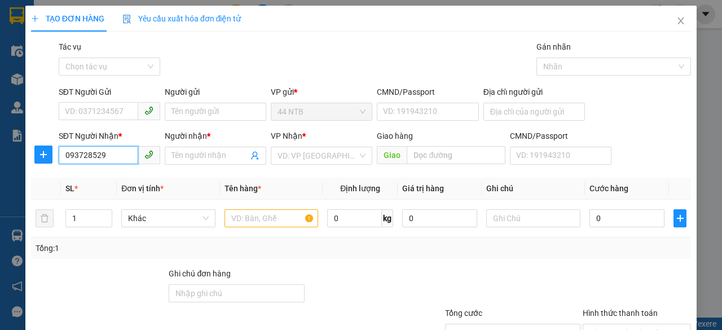
type input "0937528529"
click at [118, 177] on div "0937528529 - THUY" at bounding box center [108, 178] width 87 height 12
type input "THUY"
type input "0937528529"
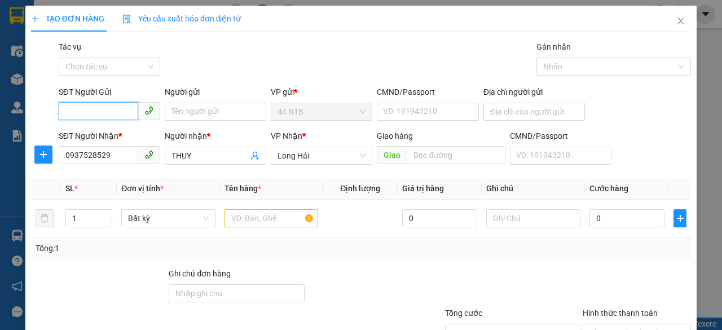
click at [117, 109] on input "SĐT Người Gửi" at bounding box center [99, 111] width 80 height 18
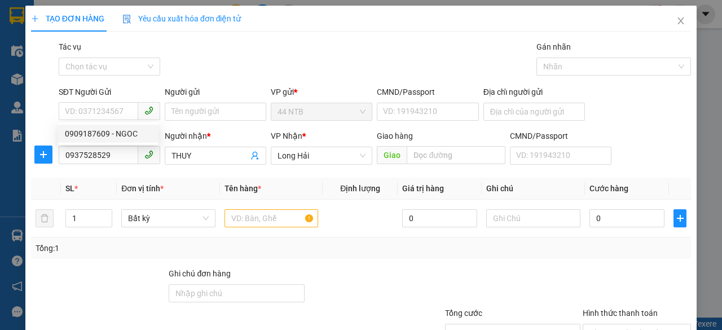
click at [196, 188] on th "Đơn vị tính *" at bounding box center [168, 189] width 103 height 22
type input "2"
click at [107, 210] on span "Increase Value" at bounding box center [105, 215] width 12 height 10
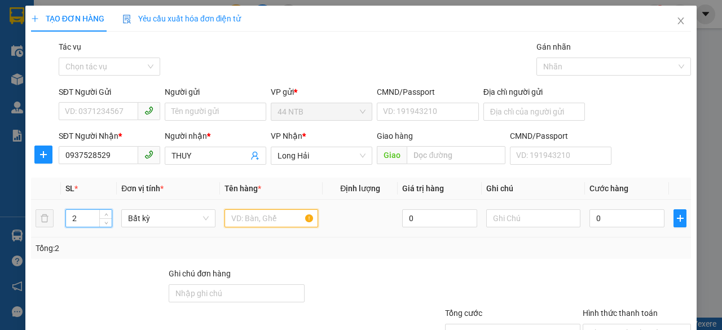
click at [231, 219] on input "text" at bounding box center [272, 218] width 94 height 18
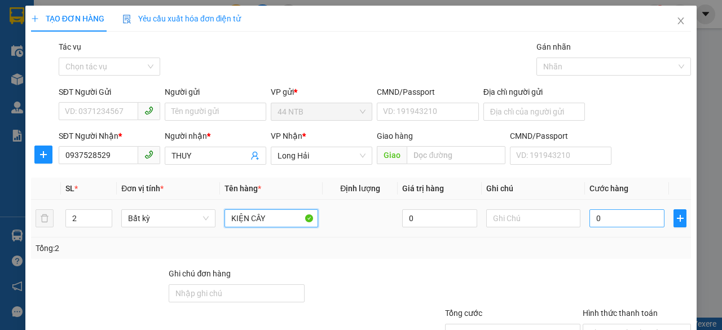
type input "KIỆN CÂY"
click at [601, 221] on input "0" at bounding box center [627, 218] width 75 height 18
type input "1"
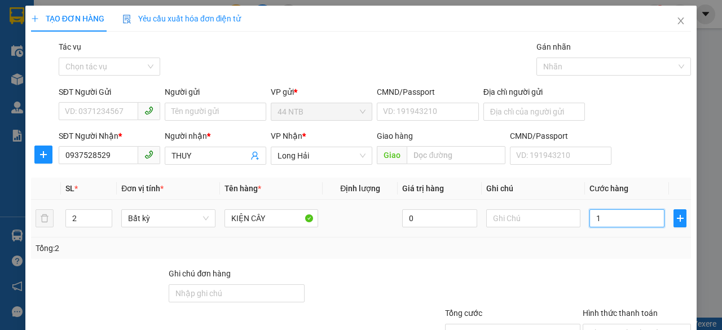
type input "16"
type input "160"
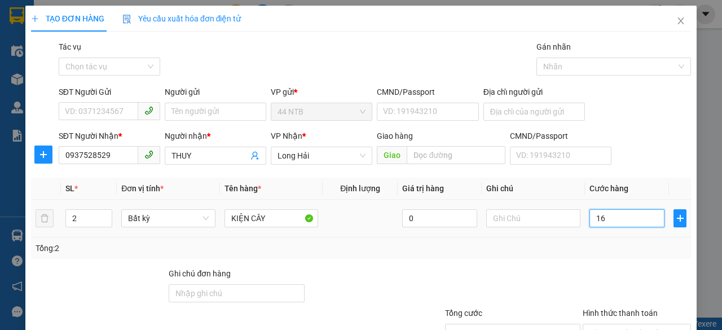
type input "160"
type input "160.000"
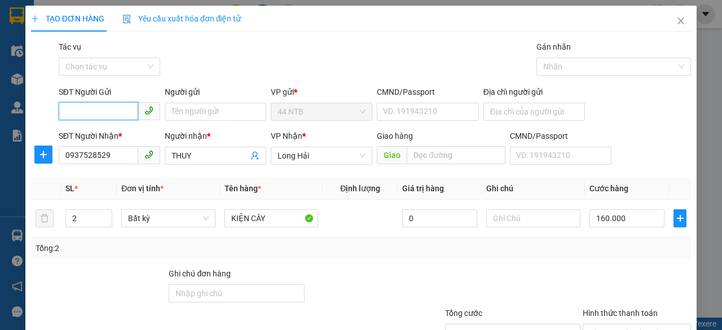
click at [123, 111] on input "SĐT Người Gửi" at bounding box center [99, 111] width 80 height 18
click at [129, 111] on input "SĐT Người Gửi" at bounding box center [99, 111] width 80 height 18
type input "0865666461"
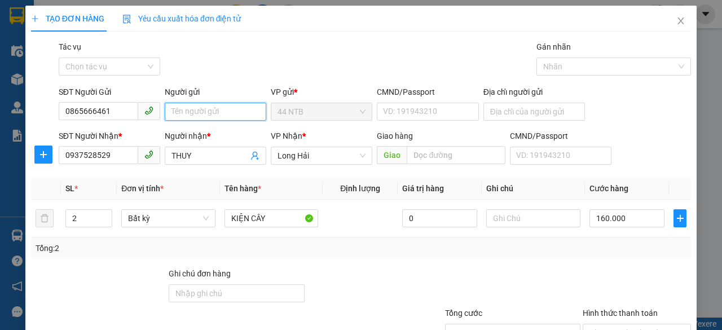
click at [195, 111] on input "Người gửi" at bounding box center [216, 112] width 102 height 18
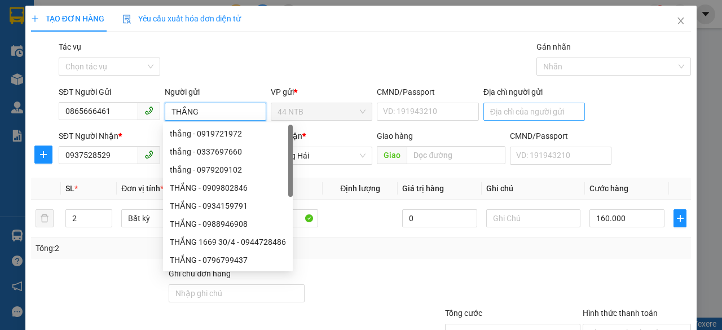
type input "THẮNG"
click at [499, 111] on input "Địa chỉ người gửi" at bounding box center [535, 112] width 102 height 18
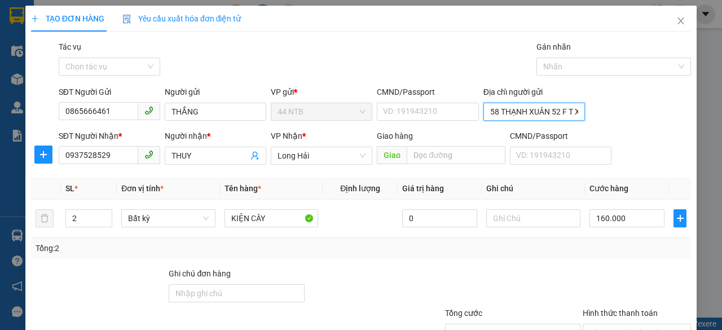
type input "58 THẠNH XUÂN 52 F T XUÂN Q12 TP HCM"
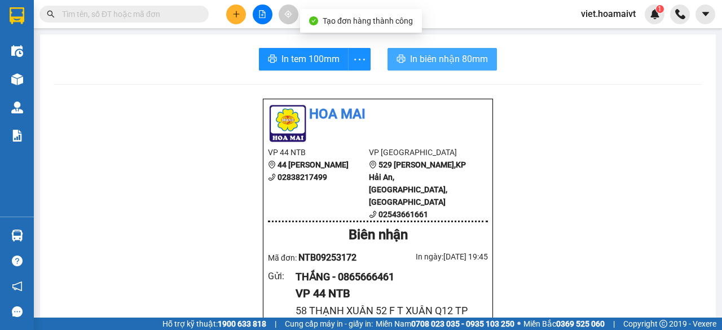
click at [421, 52] on span "In biên nhận 80mm" at bounding box center [449, 59] width 78 height 14
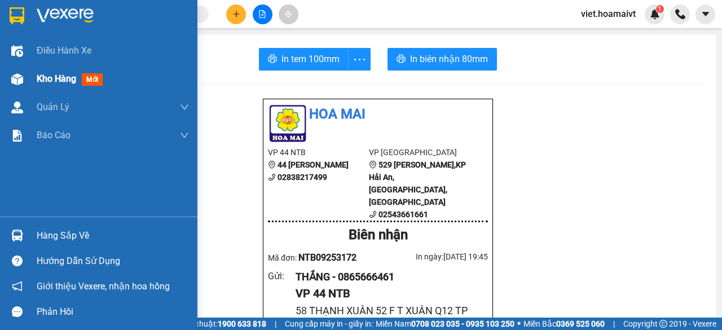
click at [17, 82] on img at bounding box center [17, 79] width 12 height 12
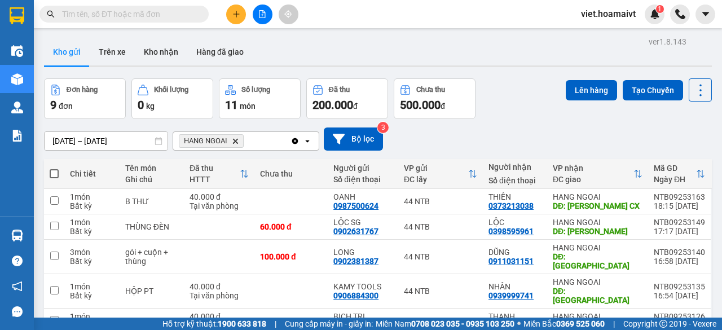
click at [235, 140] on icon "HANG NGOAI, close by backspace" at bounding box center [235, 140] width 5 height 5
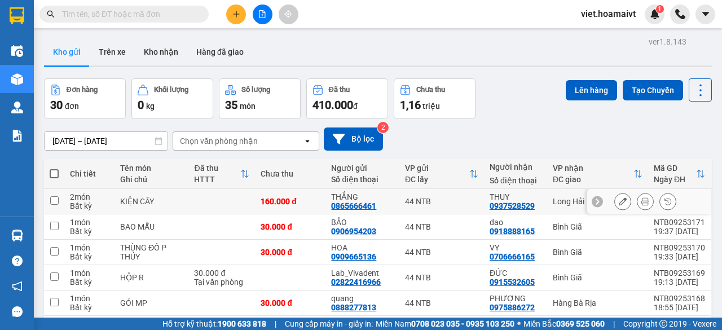
click at [619, 201] on icon at bounding box center [623, 201] width 8 height 8
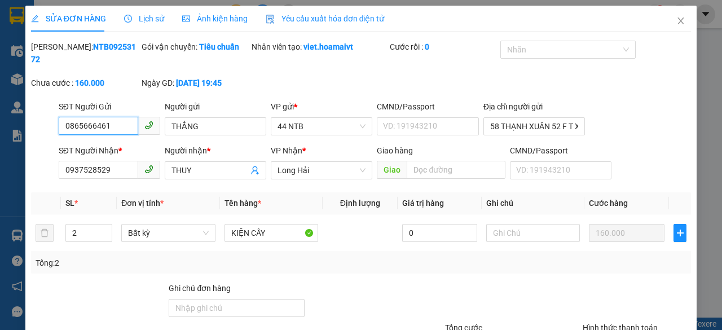
type input "0865666461"
type input "THẮNG"
type input "58 THẠNH XUÂN 52 F T XUÂN Q12 TP HCM"
type input "0937528529"
type input "THUY"
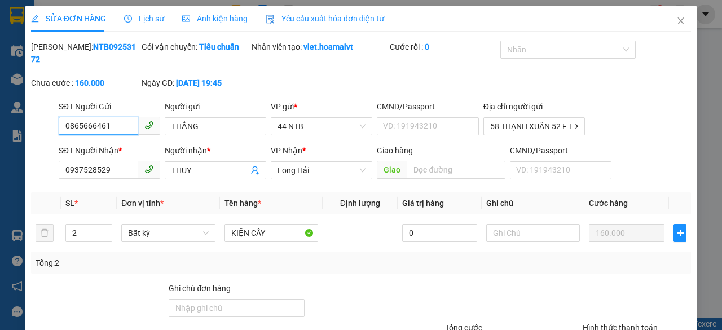
type input "160.000"
click at [200, 168] on input "THUY" at bounding box center [210, 170] width 77 height 12
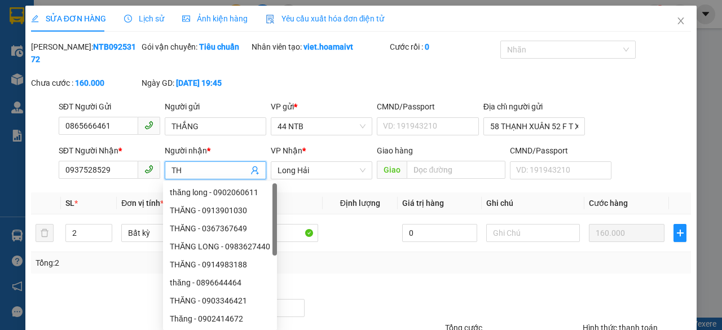
type input "T"
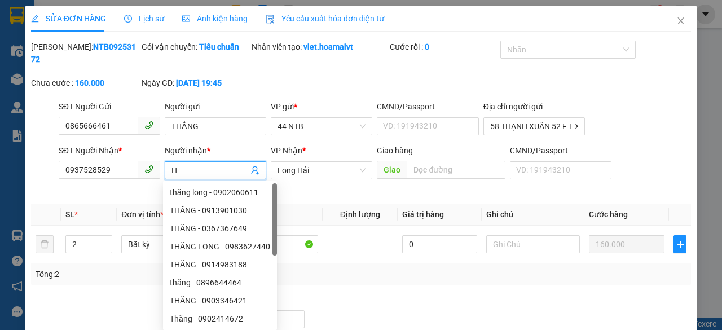
type input "HU"
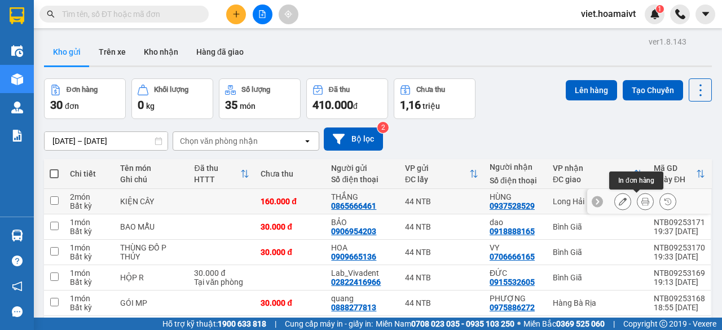
click at [642, 203] on icon at bounding box center [646, 201] width 8 height 8
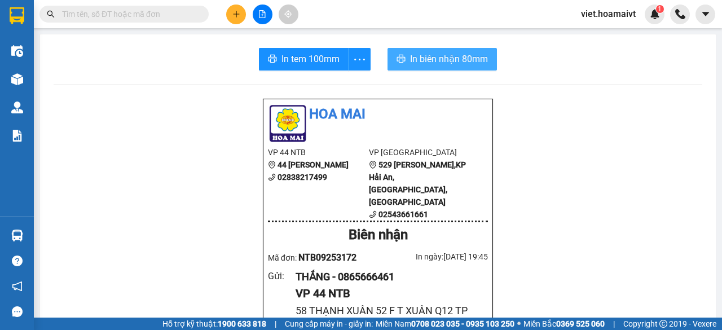
click at [426, 55] on span "In biên nhận 80mm" at bounding box center [449, 59] width 78 height 14
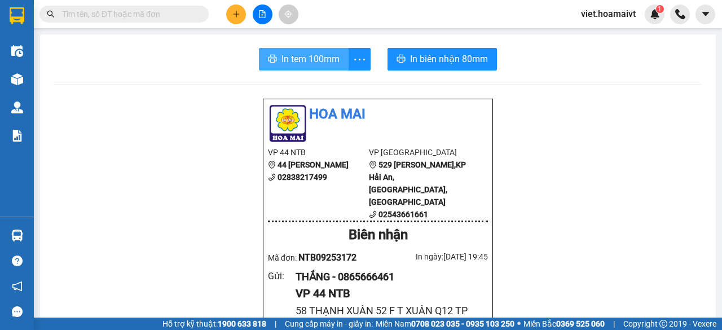
click at [297, 58] on span "In tem 100mm" at bounding box center [311, 59] width 58 height 14
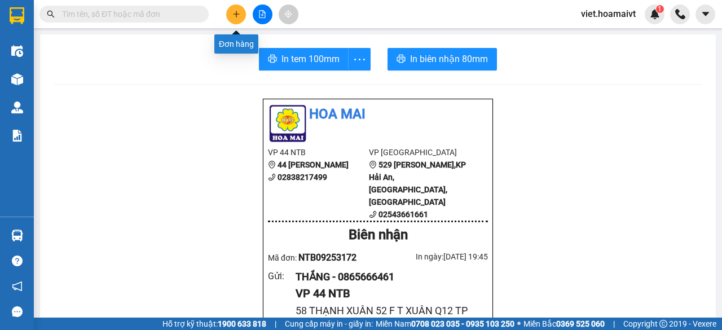
click at [237, 16] on icon "plus" at bounding box center [236, 14] width 8 height 8
